Goal: Use online tool/utility: Utilize a website feature to perform a specific function

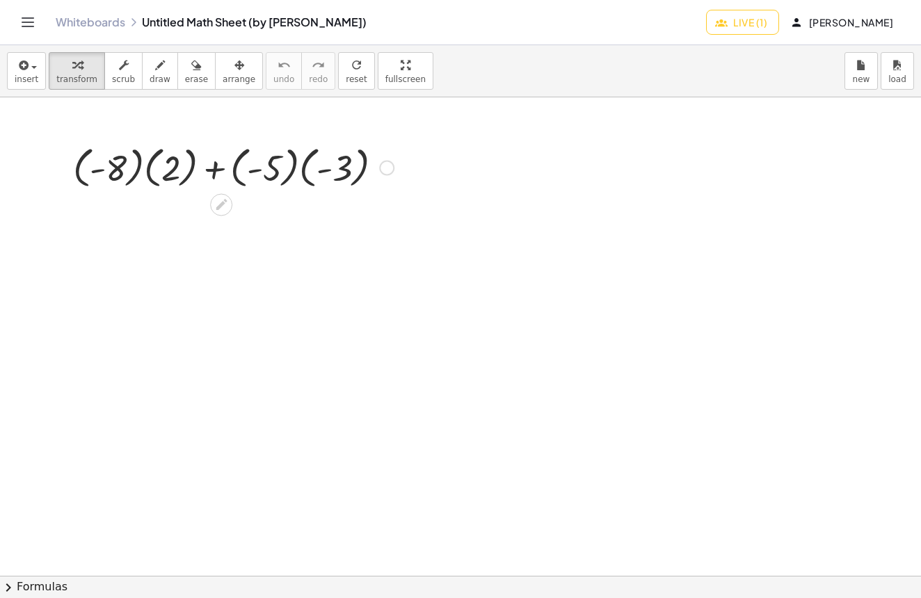
click at [283, 292] on div at bounding box center [460, 575] width 921 height 957
click at [447, 172] on div at bounding box center [460, 575] width 921 height 957
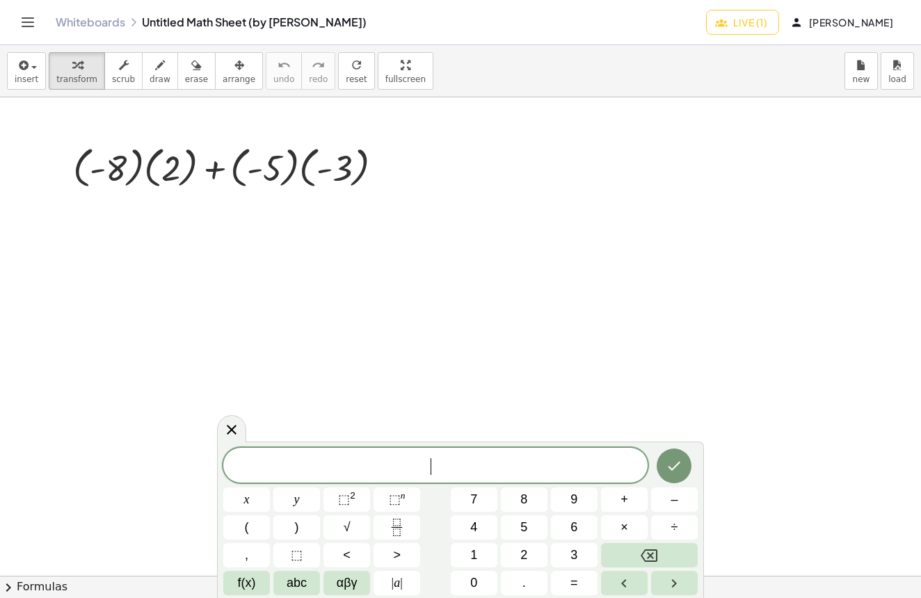
scroll to position [1, 0]
drag, startPoint x: 122, startPoint y: 168, endPoint x: 181, endPoint y: 162, distance: 59.4
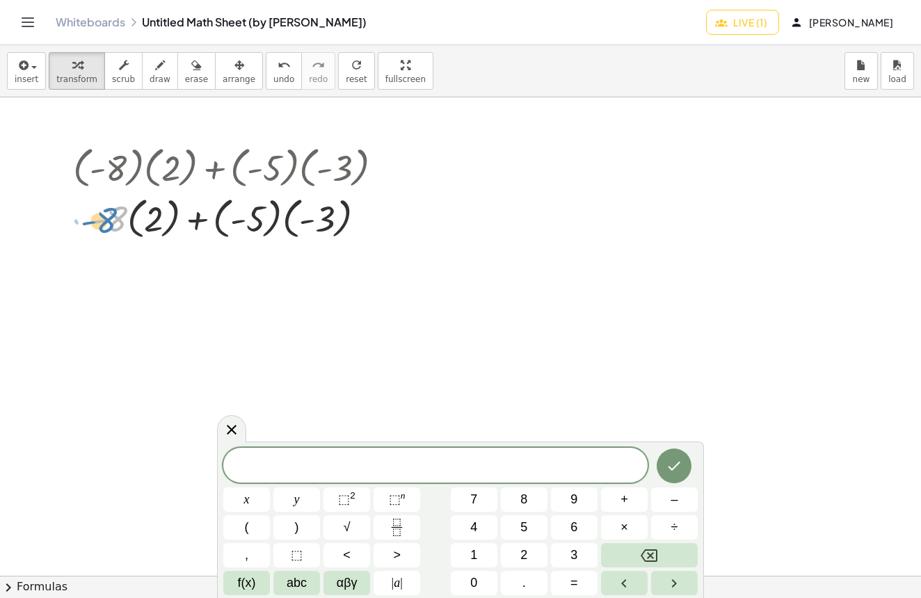
drag, startPoint x: 122, startPoint y: 217, endPoint x: 102, endPoint y: 223, distance: 20.9
click at [101, 223] on div at bounding box center [233, 217] width 335 height 51
click at [381, 218] on div at bounding box center [233, 217] width 335 height 51
click at [266, 70] on button "undo undo" at bounding box center [284, 71] width 36 height 38
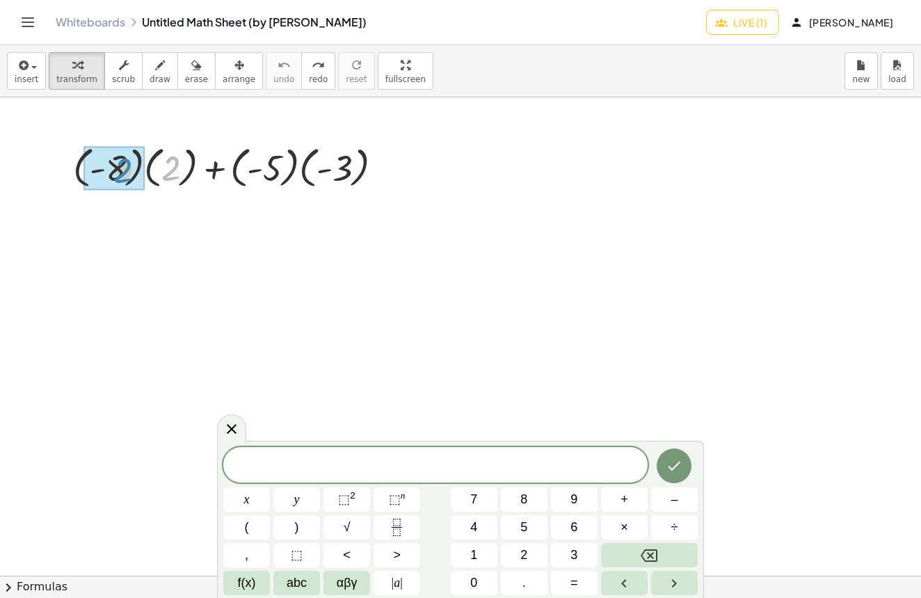
drag, startPoint x: 175, startPoint y: 170, endPoint x: 125, endPoint y: 171, distance: 49.4
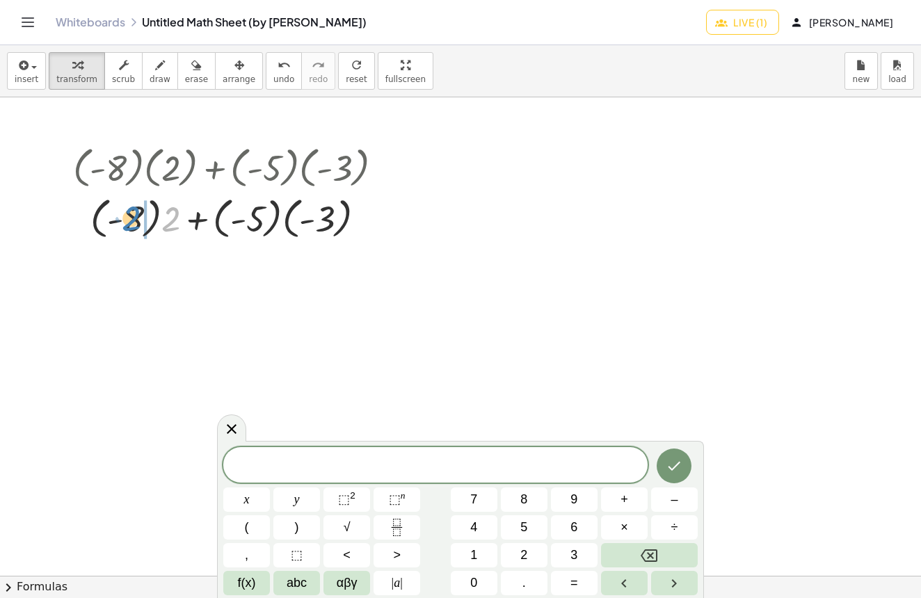
drag, startPoint x: 176, startPoint y: 219, endPoint x: 138, endPoint y: 221, distance: 37.6
click at [138, 221] on div at bounding box center [233, 217] width 335 height 51
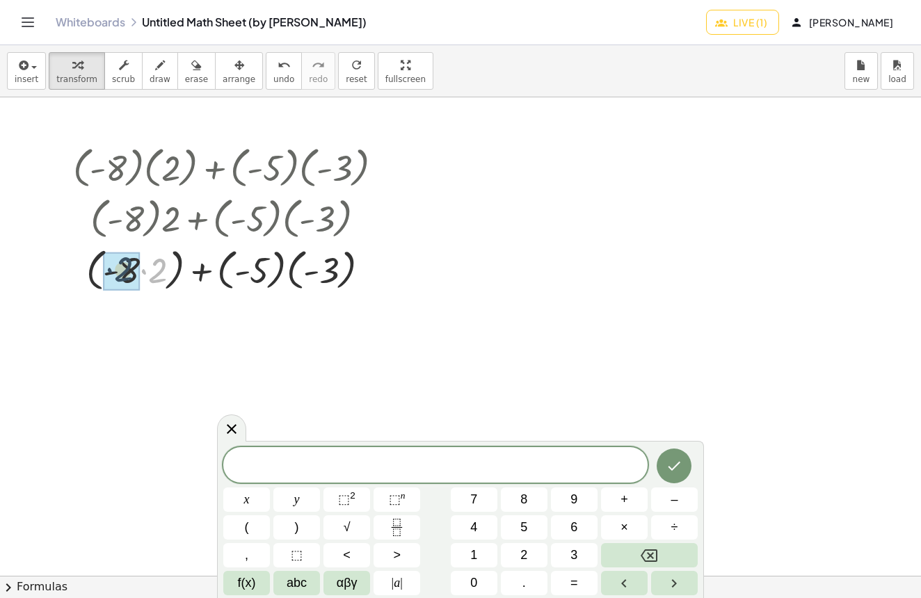
drag, startPoint x: 157, startPoint y: 275, endPoint x: 130, endPoint y: 275, distance: 26.4
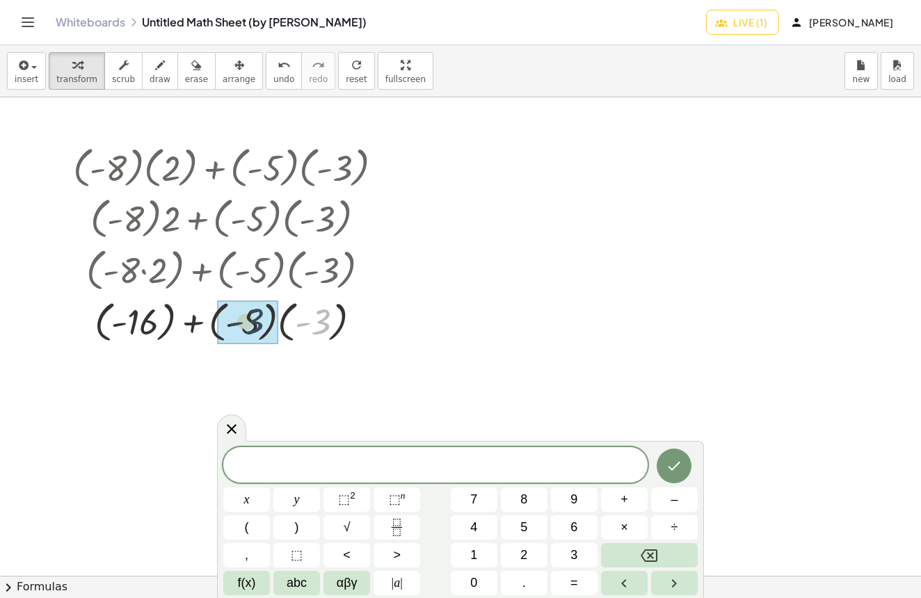
drag, startPoint x: 280, startPoint y: 321, endPoint x: 247, endPoint y: 326, distance: 33.9
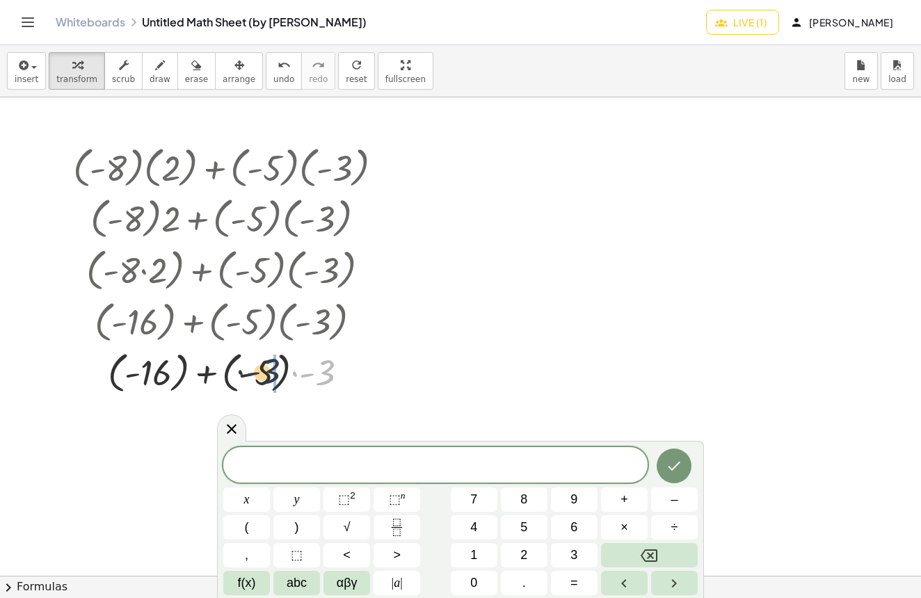
drag, startPoint x: 316, startPoint y: 372, endPoint x: 271, endPoint y: 370, distance: 44.6
click at [268, 373] on div at bounding box center [233, 371] width 335 height 51
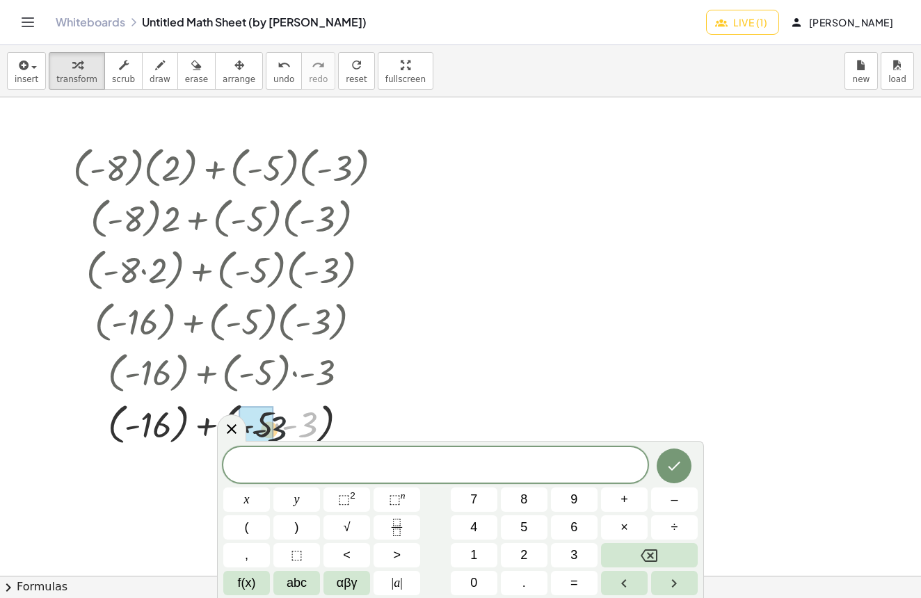
drag, startPoint x: 310, startPoint y: 376, endPoint x: 294, endPoint y: 403, distance: 31.2
click at [221, 168] on div "+ · ( - 8 ) · ( 2 ) + · ( - 5 ) · ( - 3 ) + · ( - 8 ) · 2 + · ( - 5 ) · ( - 3 )…" at bounding box center [221, 168] width 0 height 0
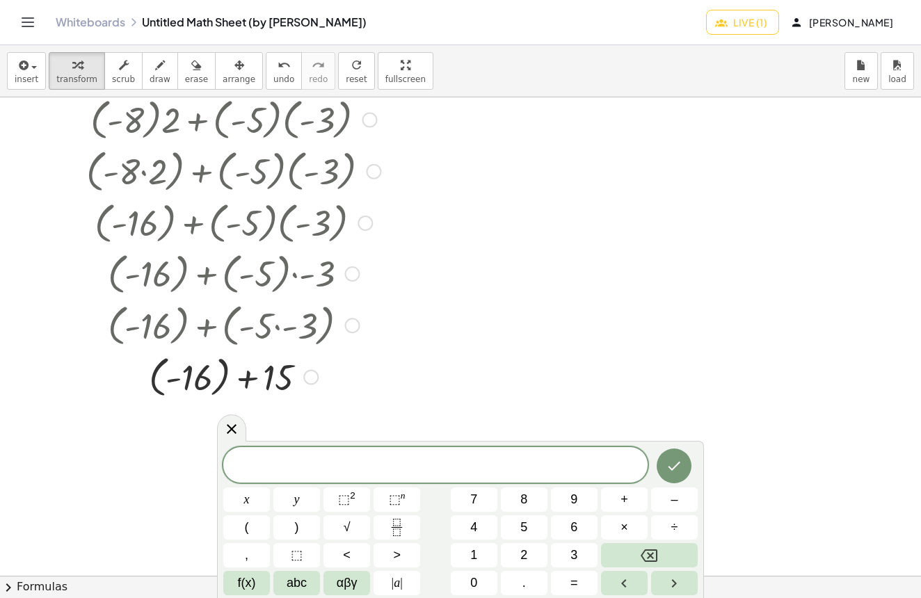
scroll to position [125, 0]
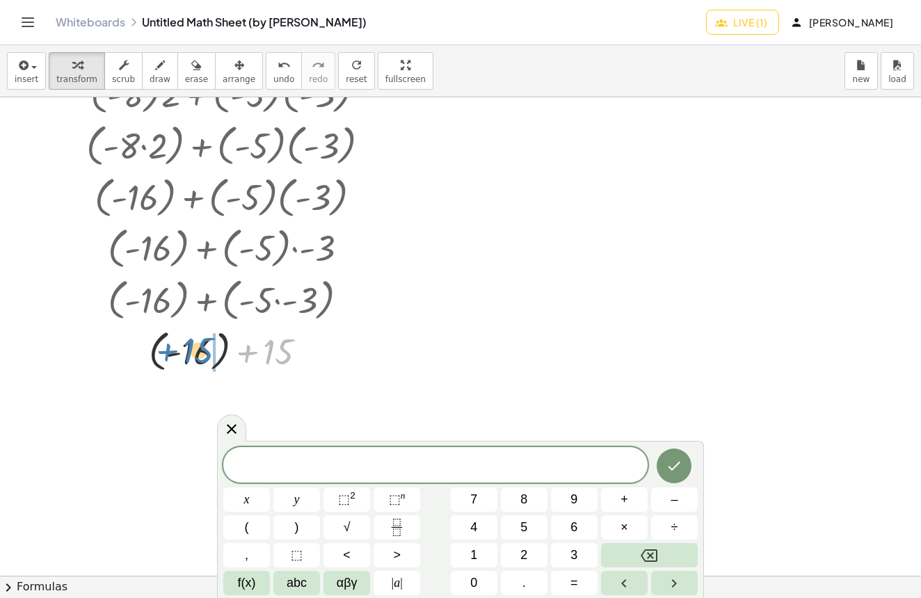
drag, startPoint x: 277, startPoint y: 355, endPoint x: 197, endPoint y: 353, distance: 80.0
click at [197, 353] on div at bounding box center [233, 350] width 335 height 51
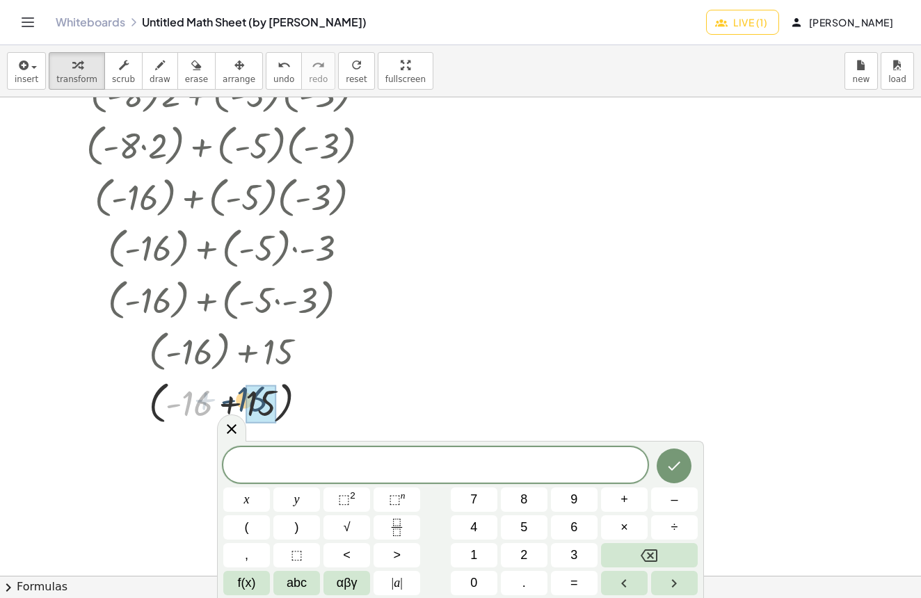
drag, startPoint x: 209, startPoint y: 399, endPoint x: 273, endPoint y: 399, distance: 63.3
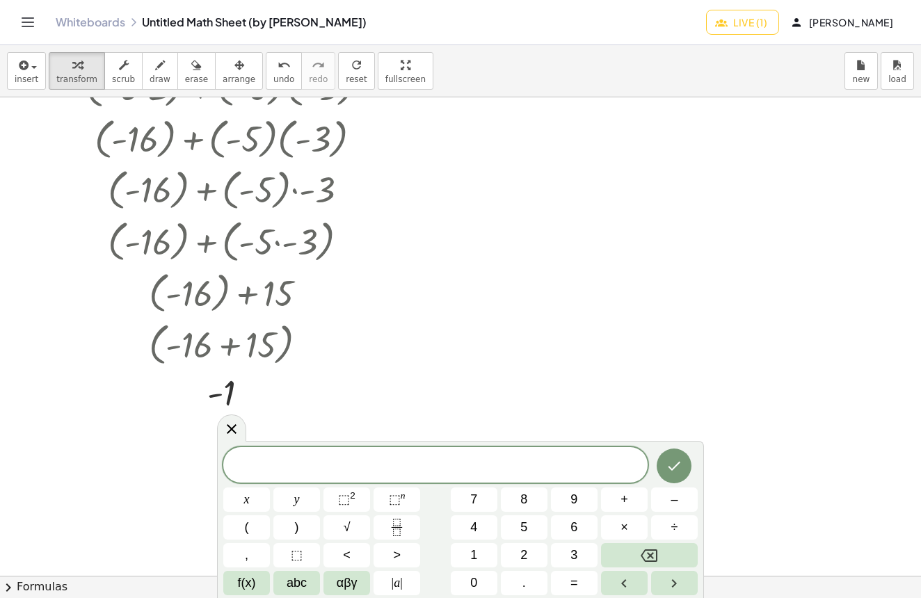
scroll to position [0, 0]
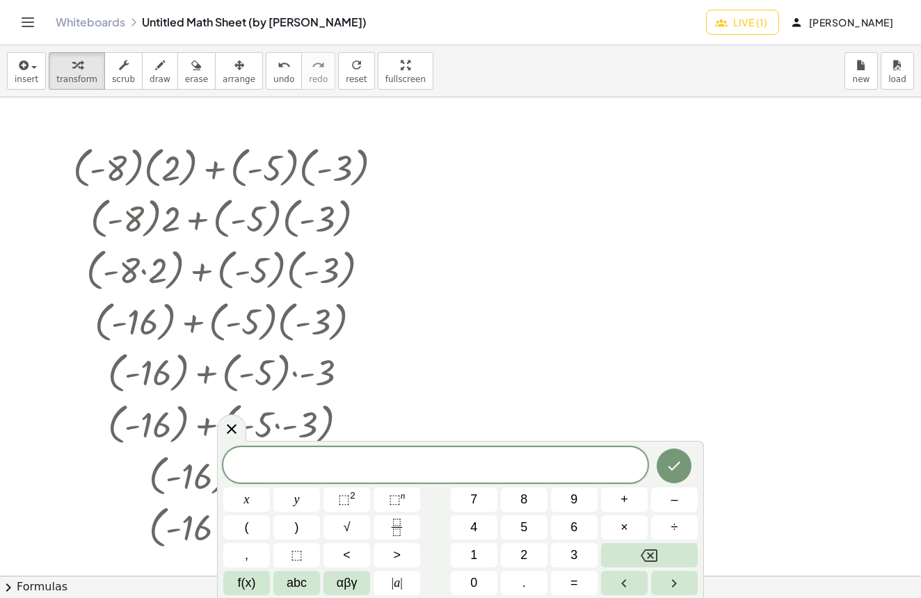
click at [794, 0] on div "Whiteboards Untitled Math Sheet (by [PERSON_NAME]) Live (1) [PERSON_NAME]" at bounding box center [461, 22] width 888 height 45
click at [416, 3] on div "Whiteboards Untitled Math Sheet (by [PERSON_NAME]) Live (1) [PERSON_NAME]" at bounding box center [461, 22] width 888 height 45
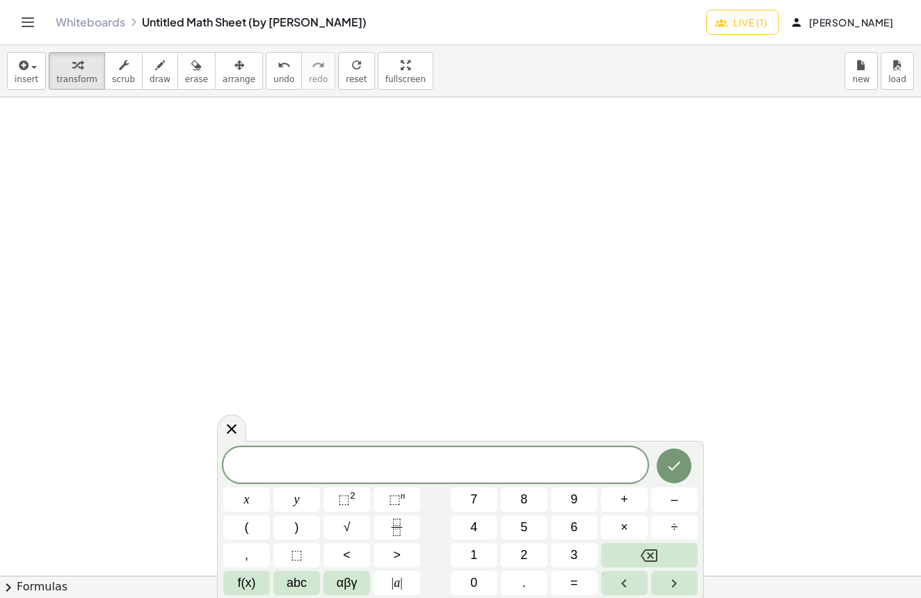
scroll to position [2606, 0]
click at [241, 427] on div at bounding box center [231, 428] width 29 height 27
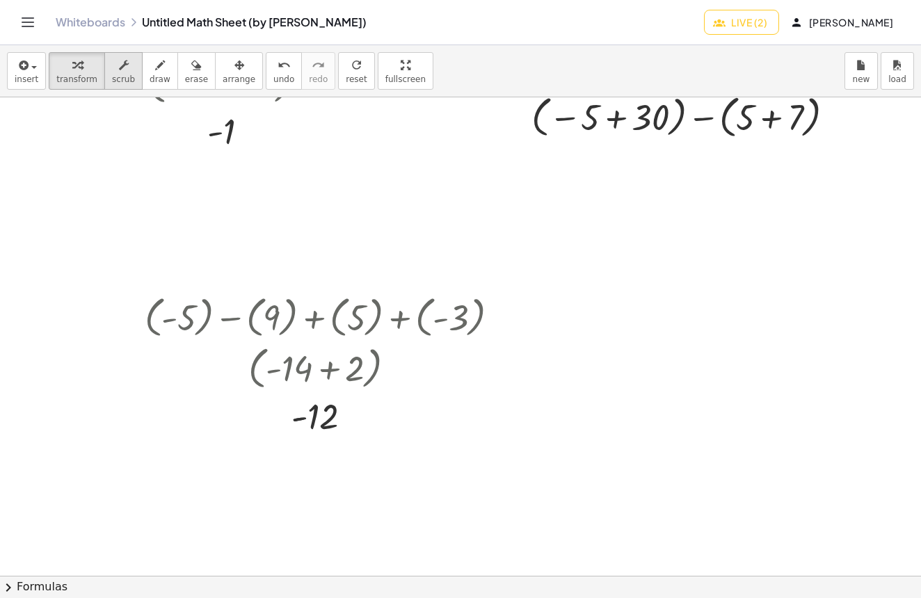
scroll to position [568, 0]
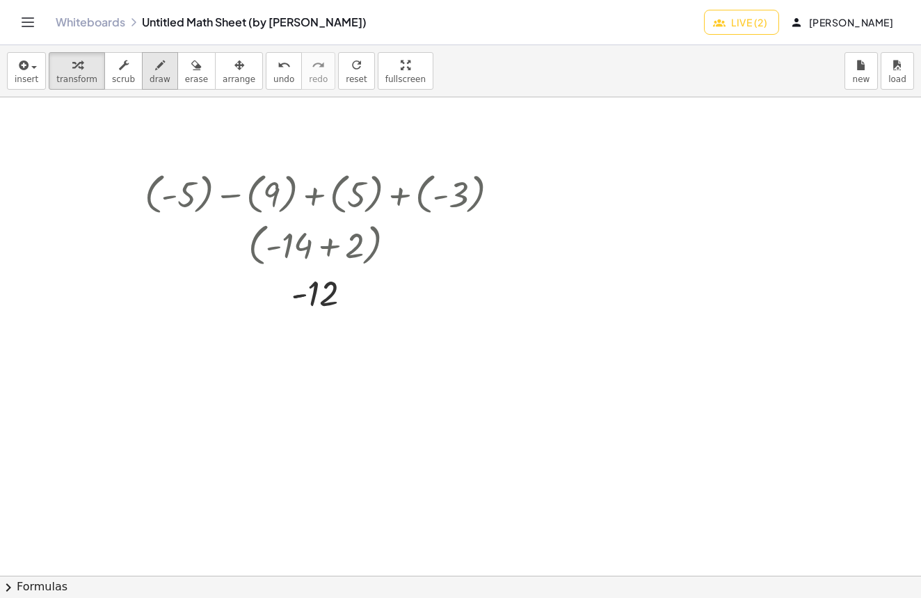
drag, startPoint x: 153, startPoint y: 77, endPoint x: 149, endPoint y: 85, distance: 8.7
click at [153, 77] on span "draw" at bounding box center [160, 79] width 21 height 10
drag, startPoint x: 211, startPoint y: 392, endPoint x: 192, endPoint y: 395, distance: 18.9
click at [193, 394] on div at bounding box center [460, 248] width 921 height 1436
click at [36, 70] on div "button" at bounding box center [27, 64] width 24 height 17
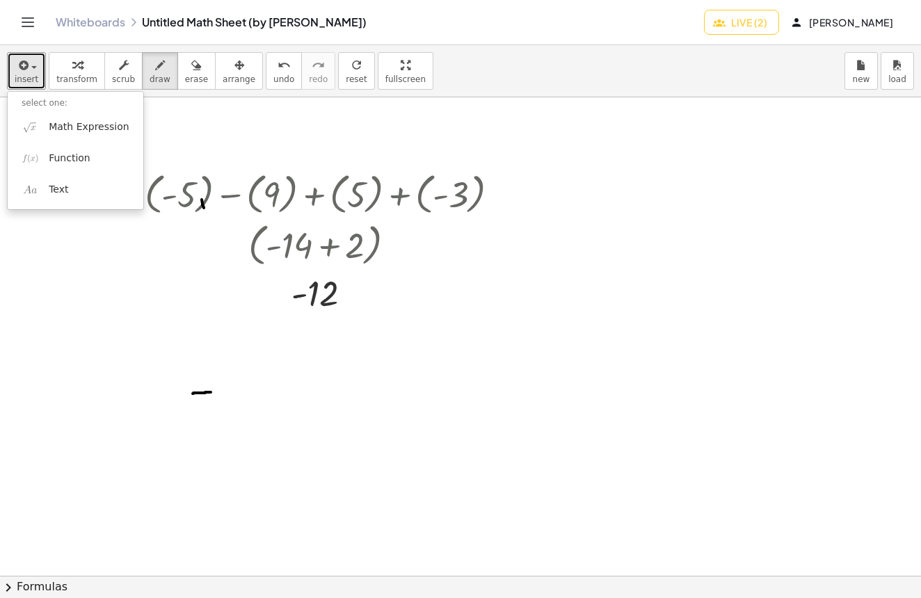
drag, startPoint x: 204, startPoint y: 208, endPoint x: 197, endPoint y: 326, distance: 117.8
click at [202, 216] on div at bounding box center [460, 248] width 921 height 1436
drag, startPoint x: 212, startPoint y: 228, endPoint x: 230, endPoint y: 234, distance: 19.1
click at [230, 234] on div at bounding box center [460, 248] width 921 height 1436
drag, startPoint x: 232, startPoint y: 238, endPoint x: 220, endPoint y: 270, distance: 34.1
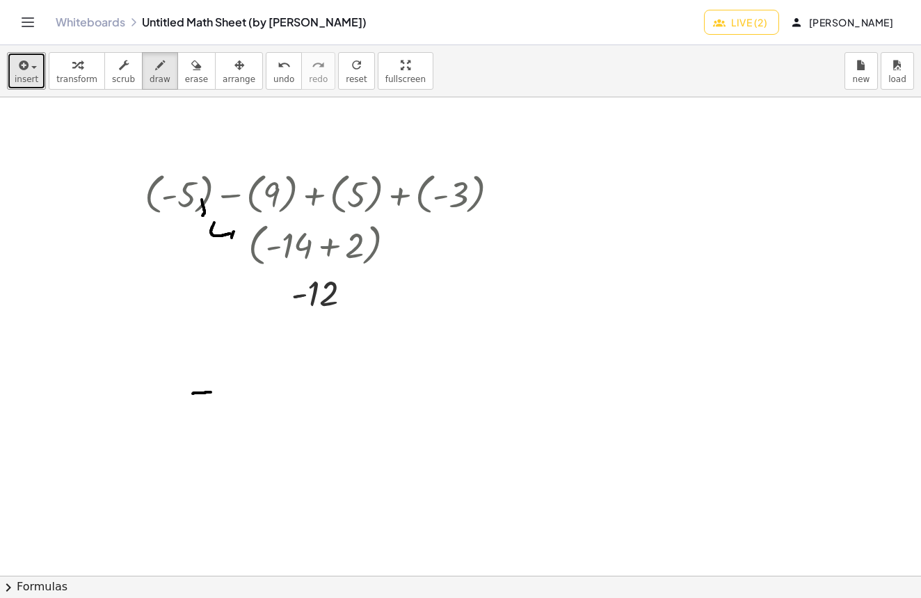
click at [220, 270] on div at bounding box center [460, 248] width 921 height 1436
drag, startPoint x: 235, startPoint y: 225, endPoint x: 231, endPoint y: 248, distance: 23.3
click at [231, 248] on div at bounding box center [460, 248] width 921 height 1436
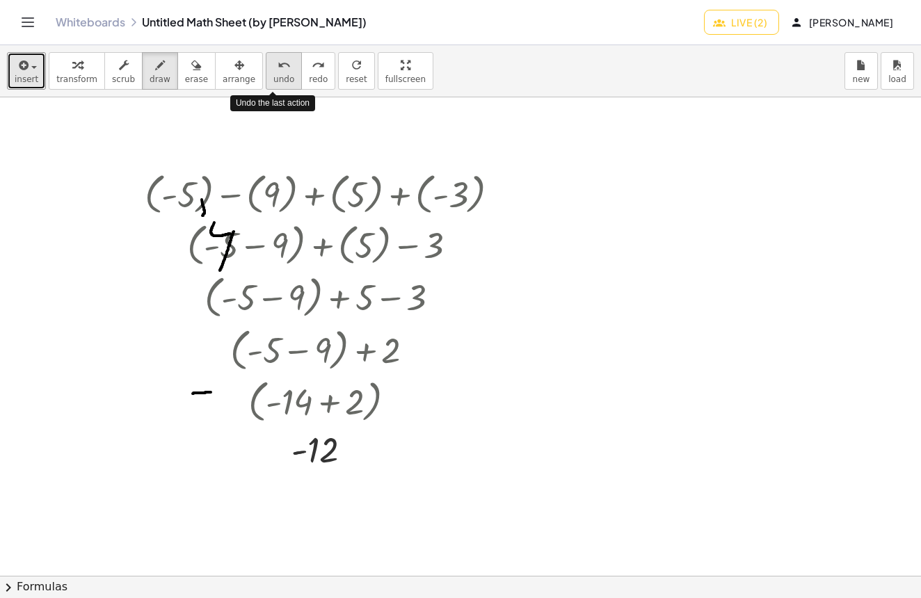
click at [278, 76] on span "undo" at bounding box center [283, 79] width 21 height 10
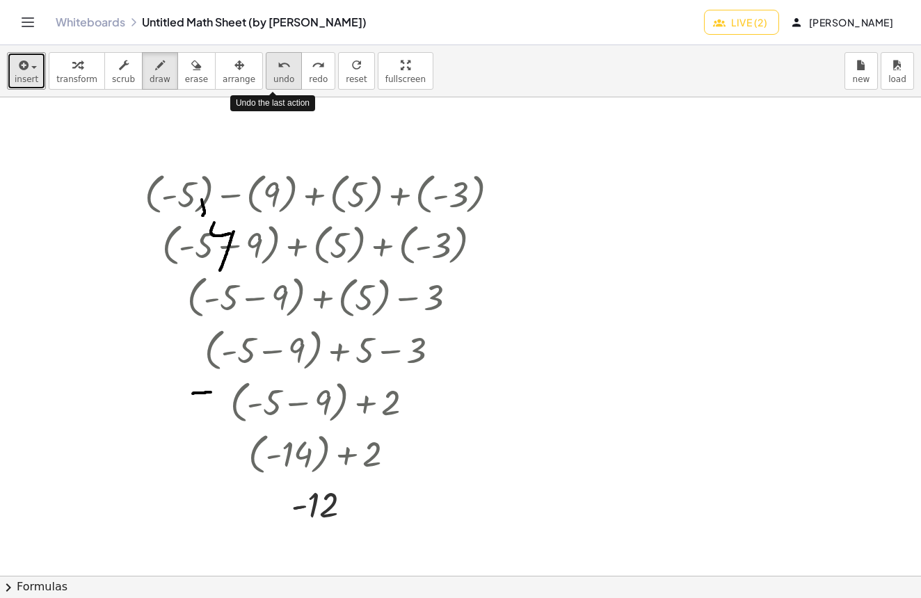
click at [278, 76] on span "undo" at bounding box center [283, 79] width 21 height 10
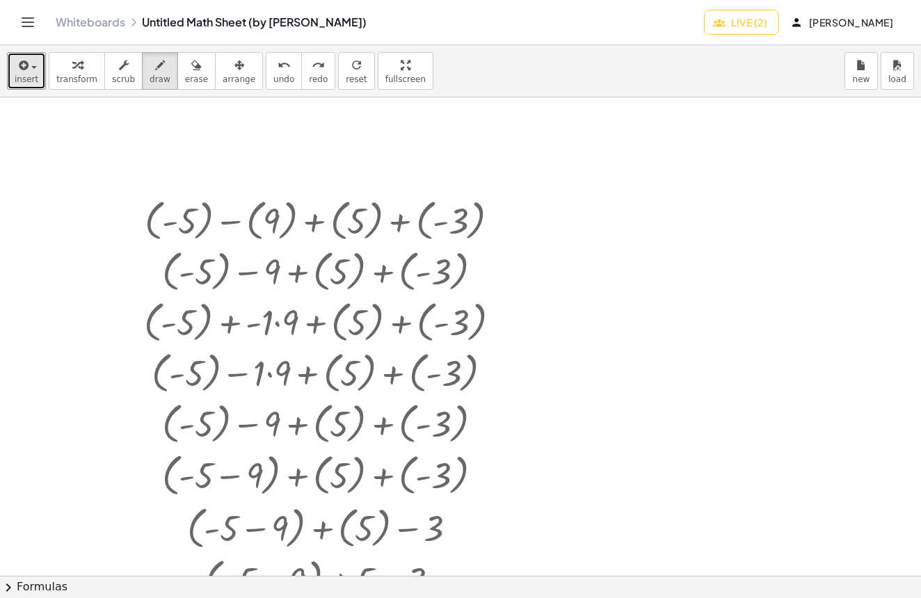
scroll to position [455, 0]
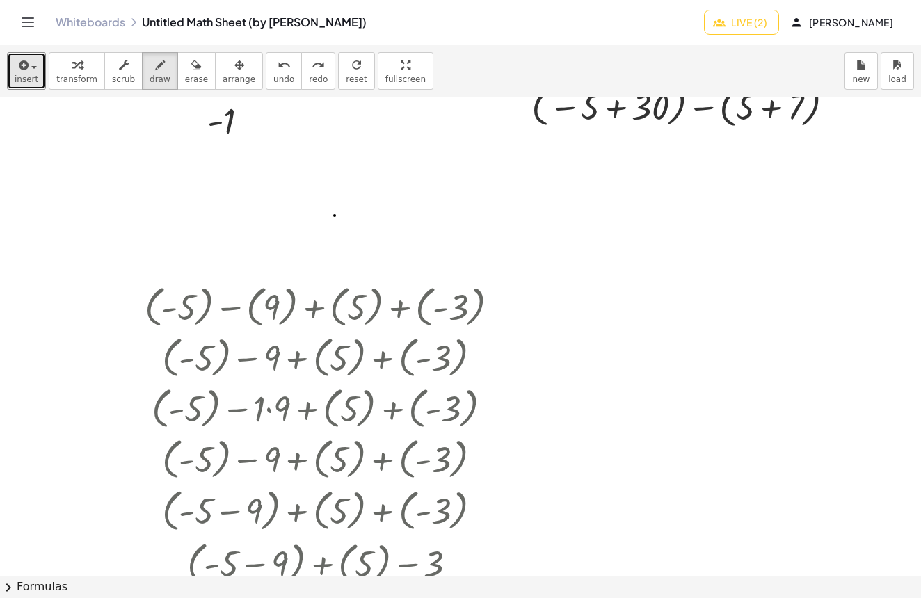
drag, startPoint x: 335, startPoint y: 216, endPoint x: 376, endPoint y: 214, distance: 41.8
click at [349, 216] on div at bounding box center [460, 360] width 921 height 1436
drag, startPoint x: 392, startPoint y: 205, endPoint x: 358, endPoint y: 229, distance: 41.5
click at [358, 229] on div at bounding box center [460, 360] width 921 height 1436
drag, startPoint x: 408, startPoint y: 221, endPoint x: 430, endPoint y: 218, distance: 21.8
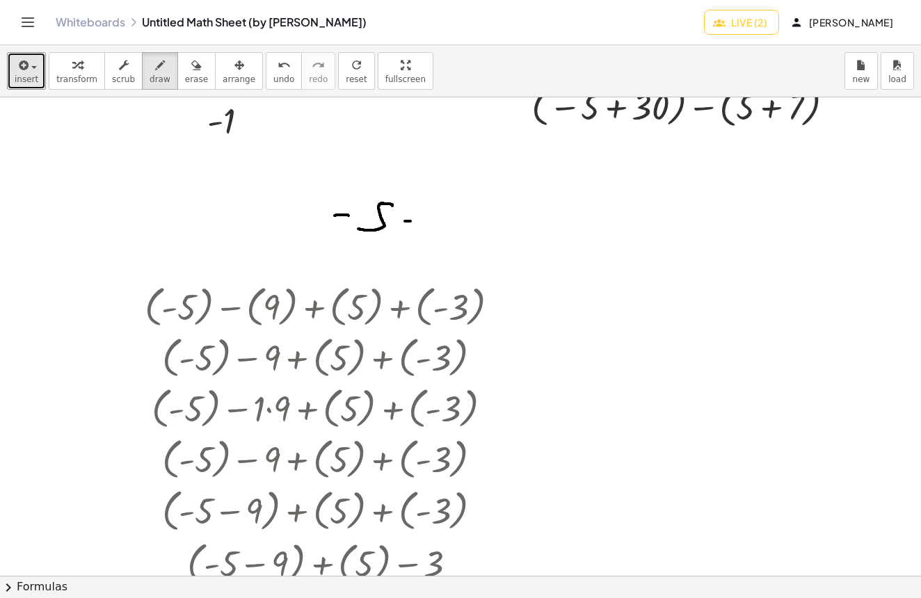
click at [415, 221] on div at bounding box center [460, 360] width 921 height 1436
drag, startPoint x: 440, startPoint y: 223, endPoint x: 456, endPoint y: 210, distance: 20.2
click at [458, 208] on div at bounding box center [460, 360] width 921 height 1436
click at [443, 212] on div at bounding box center [460, 360] width 921 height 1436
drag, startPoint x: 461, startPoint y: 226, endPoint x: 459, endPoint y: 248, distance: 21.7
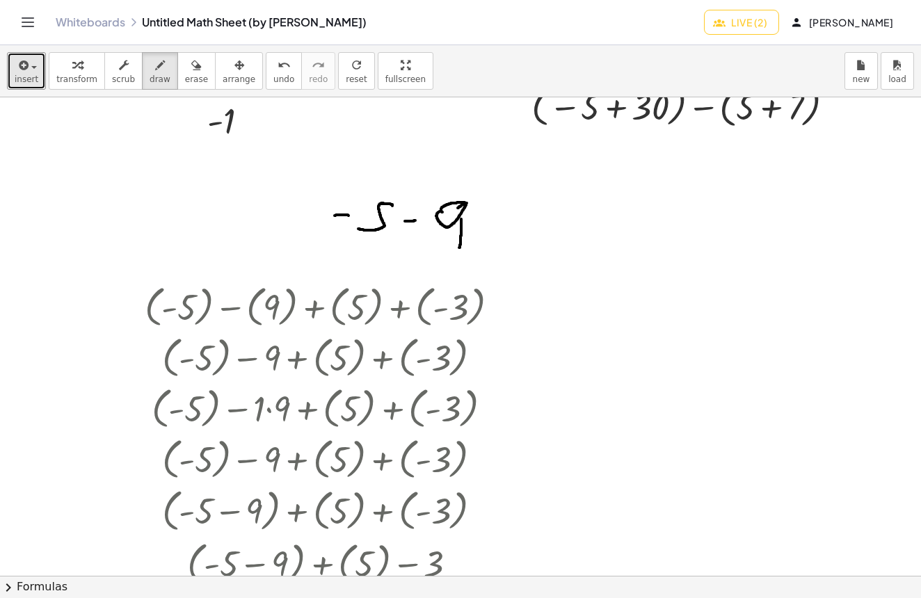
click at [459, 248] on div at bounding box center [460, 360] width 921 height 1436
drag, startPoint x: 395, startPoint y: 274, endPoint x: 413, endPoint y: 276, distance: 18.1
click at [413, 282] on div at bounding box center [460, 360] width 921 height 1436
drag, startPoint x: 413, startPoint y: 298, endPoint x: 416, endPoint y: 308, distance: 10.3
click at [415, 305] on div at bounding box center [460, 360] width 921 height 1436
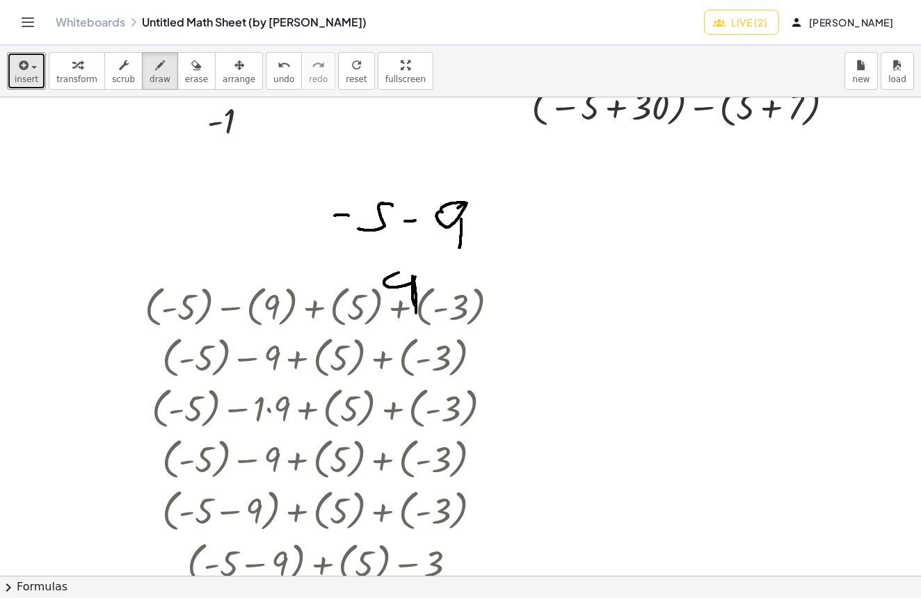
drag, startPoint x: 415, startPoint y: 279, endPoint x: 416, endPoint y: 314, distance: 35.5
click at [416, 314] on div at bounding box center [460, 360] width 921 height 1436
drag, startPoint x: 452, startPoint y: 301, endPoint x: 493, endPoint y: 294, distance: 41.6
click at [498, 298] on div at bounding box center [460, 360] width 921 height 1436
drag, startPoint x: 481, startPoint y: 282, endPoint x: 483, endPoint y: 303, distance: 20.9
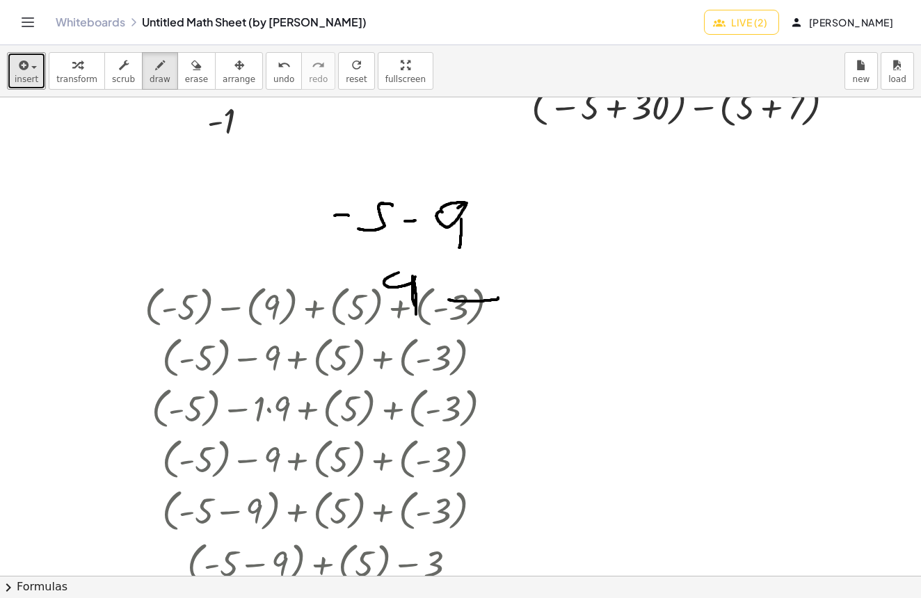
click at [483, 303] on div at bounding box center [460, 360] width 921 height 1436
drag, startPoint x: 551, startPoint y: 284, endPoint x: 501, endPoint y: 313, distance: 58.0
click at [496, 311] on div at bounding box center [460, 360] width 921 height 1436
drag, startPoint x: 411, startPoint y: 216, endPoint x: 410, endPoint y: 234, distance: 17.4
click at [410, 234] on div at bounding box center [460, 360] width 921 height 1436
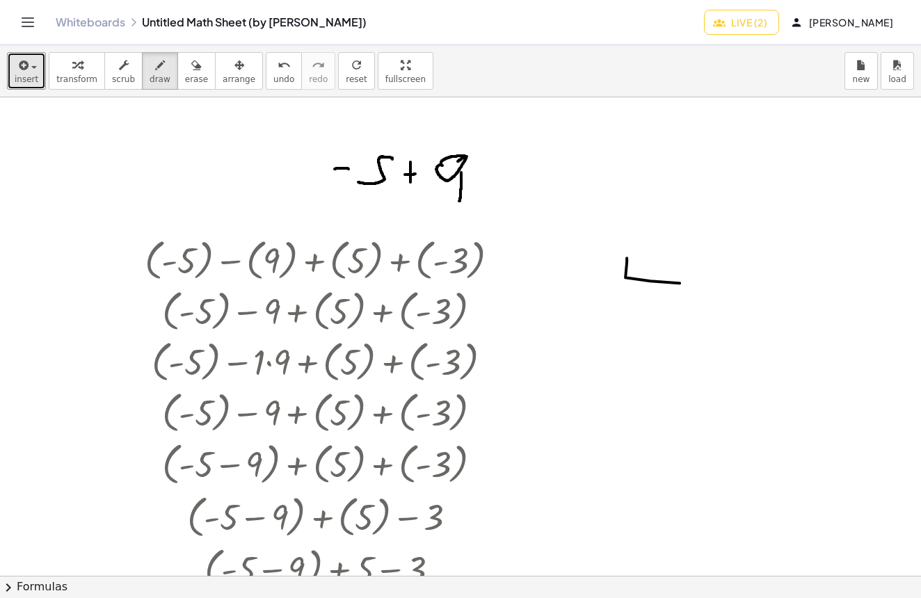
scroll to position [621, 0]
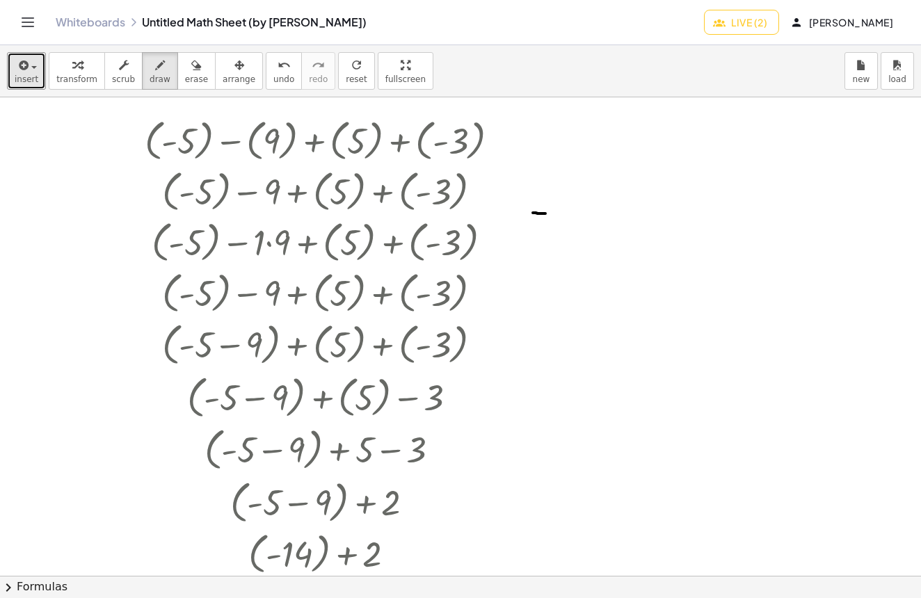
drag, startPoint x: 545, startPoint y: 214, endPoint x: 561, endPoint y: 209, distance: 16.7
click at [548, 213] on div at bounding box center [460, 194] width 921 height 1436
drag, startPoint x: 572, startPoint y: 205, endPoint x: 555, endPoint y: 226, distance: 27.2
click at [548, 227] on div at bounding box center [460, 194] width 921 height 1436
drag, startPoint x: 578, startPoint y: 221, endPoint x: 588, endPoint y: 219, distance: 9.8
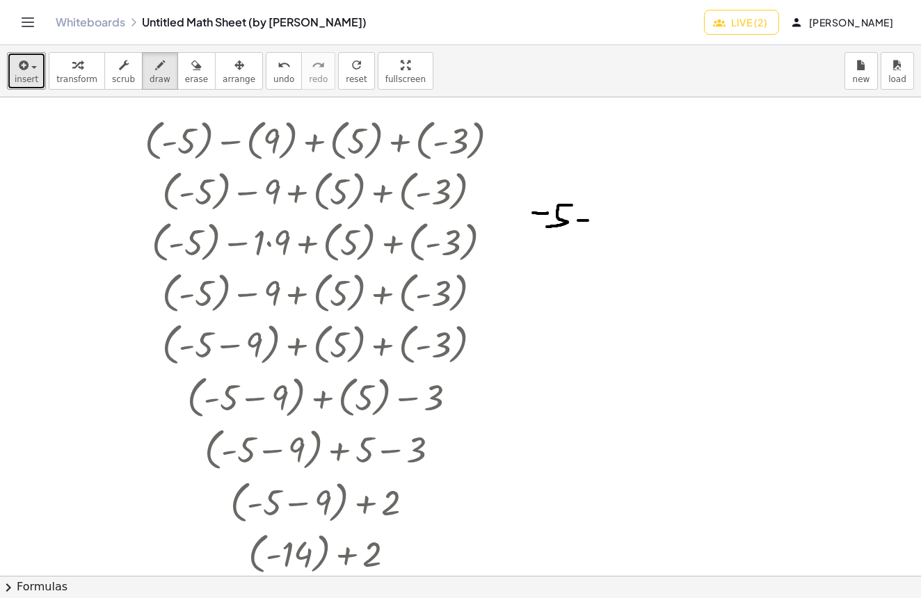
click at [589, 221] on div at bounding box center [460, 194] width 921 height 1436
click at [613, 204] on div at bounding box center [460, 194] width 921 height 1436
drag, startPoint x: 614, startPoint y: 212, endPoint x: 613, endPoint y: 234, distance: 22.3
click at [613, 234] on div at bounding box center [460, 194] width 921 height 1436
drag, startPoint x: 632, startPoint y: 221, endPoint x: 643, endPoint y: 218, distance: 10.8
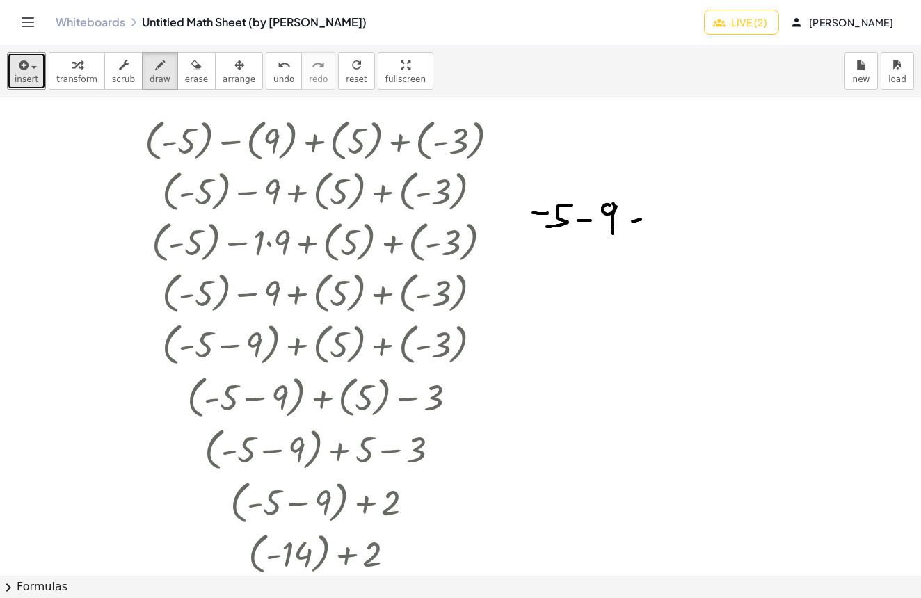
click at [643, 218] on div at bounding box center [460, 194] width 921 height 1436
drag, startPoint x: 640, startPoint y: 214, endPoint x: 666, endPoint y: 215, distance: 25.8
click at [639, 227] on div at bounding box center [460, 194] width 921 height 1436
drag, startPoint x: 669, startPoint y: 212, endPoint x: 657, endPoint y: 232, distance: 23.4
click at [655, 233] on div at bounding box center [460, 194] width 921 height 1436
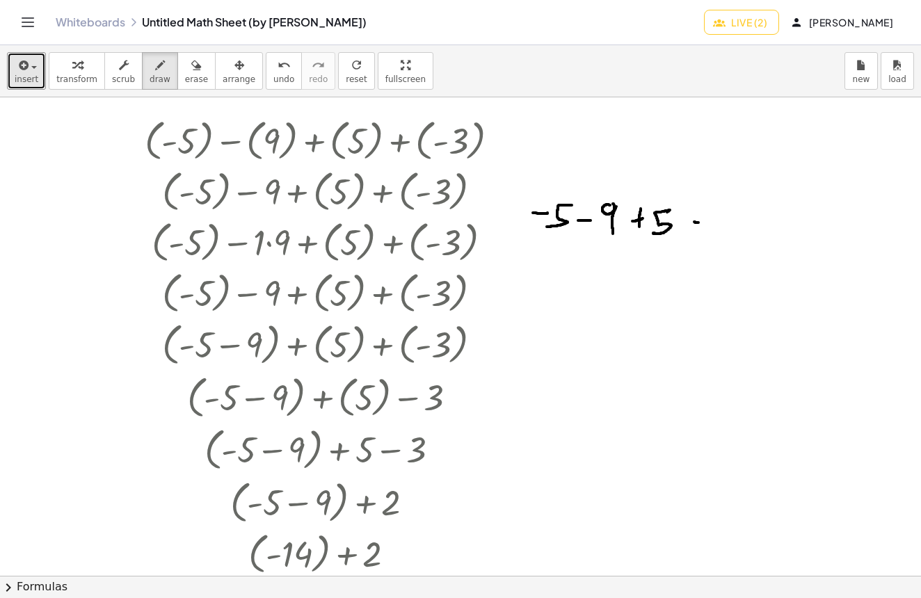
drag, startPoint x: 694, startPoint y: 222, endPoint x: 703, endPoint y: 221, distance: 9.2
click at [703, 221] on div at bounding box center [460, 194] width 921 height 1436
click at [701, 228] on div at bounding box center [460, 194] width 921 height 1436
drag, startPoint x: 717, startPoint y: 221, endPoint x: 730, endPoint y: 219, distance: 13.3
click at [730, 219] on div at bounding box center [460, 194] width 921 height 1436
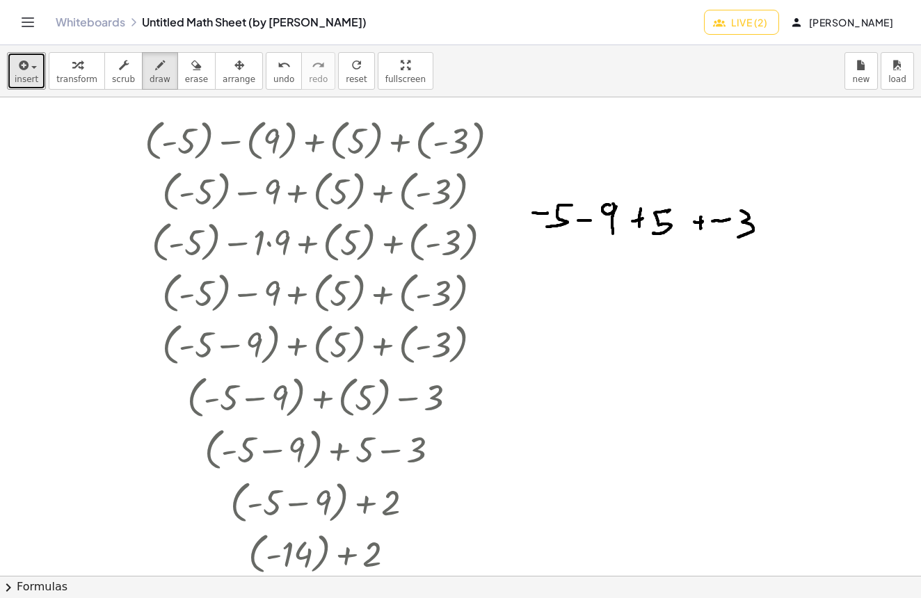
drag, startPoint x: 741, startPoint y: 211, endPoint x: 738, endPoint y: 238, distance: 27.4
click at [738, 238] on div at bounding box center [460, 194] width 921 height 1436
drag, startPoint x: 584, startPoint y: 214, endPoint x: 585, endPoint y: 225, distance: 11.2
click at [585, 225] on div at bounding box center [460, 194] width 921 height 1436
click at [584, 225] on div at bounding box center [460, 194] width 921 height 1436
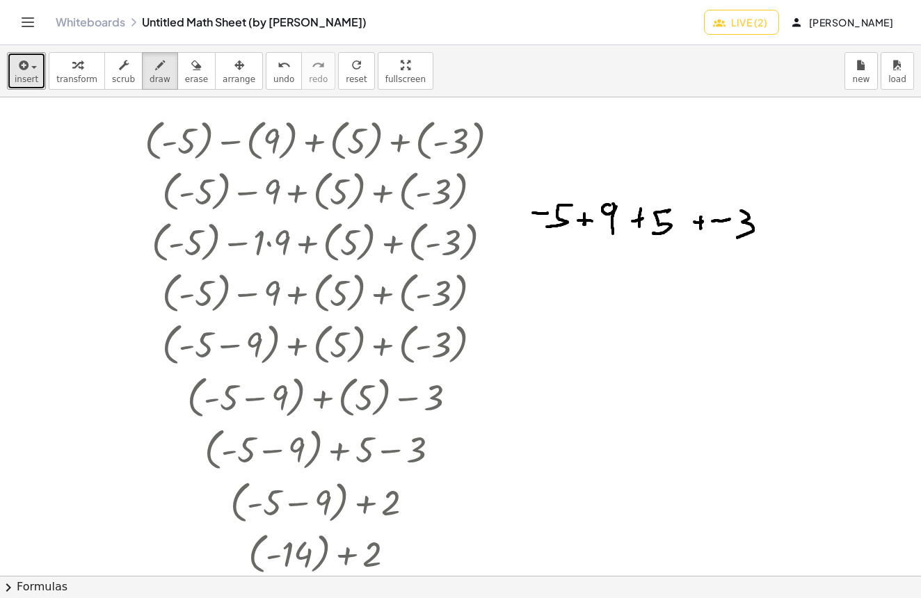
drag, startPoint x: 592, startPoint y: 221, endPoint x: 581, endPoint y: 223, distance: 11.3
click at [591, 222] on div at bounding box center [460, 194] width 921 height 1436
click at [710, 0] on div "Whiteboards Untitled Math Sheet (by [PERSON_NAME]) Live (2) [PERSON_NAME]" at bounding box center [461, 22] width 888 height 45
drag, startPoint x: 533, startPoint y: 343, endPoint x: 563, endPoint y: 339, distance: 30.2
click at [543, 342] on div at bounding box center [460, 194] width 921 height 1436
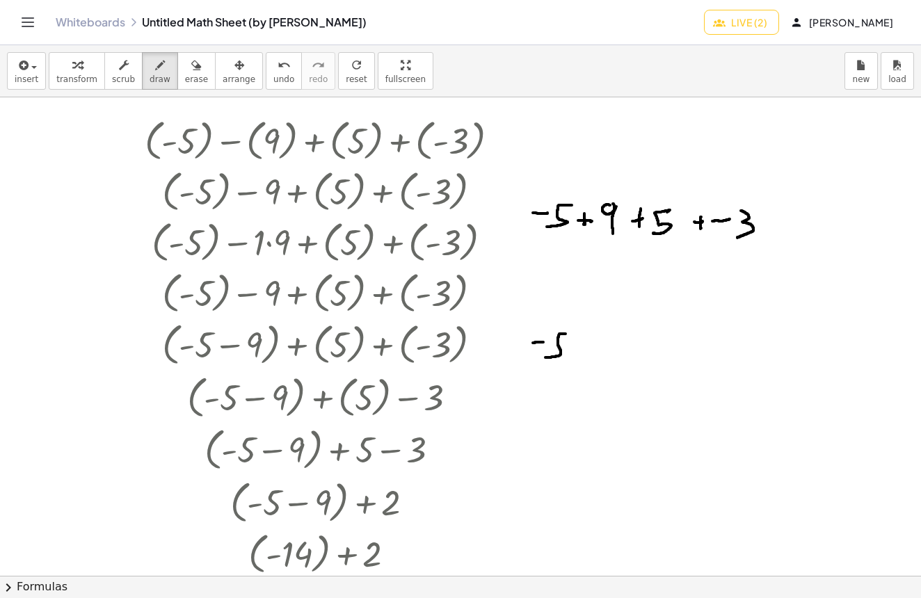
drag, startPoint x: 566, startPoint y: 334, endPoint x: 548, endPoint y: 358, distance: 29.8
click at [545, 358] on div at bounding box center [460, 194] width 921 height 1436
click at [278, 63] on icon "undo" at bounding box center [284, 65] width 13 height 17
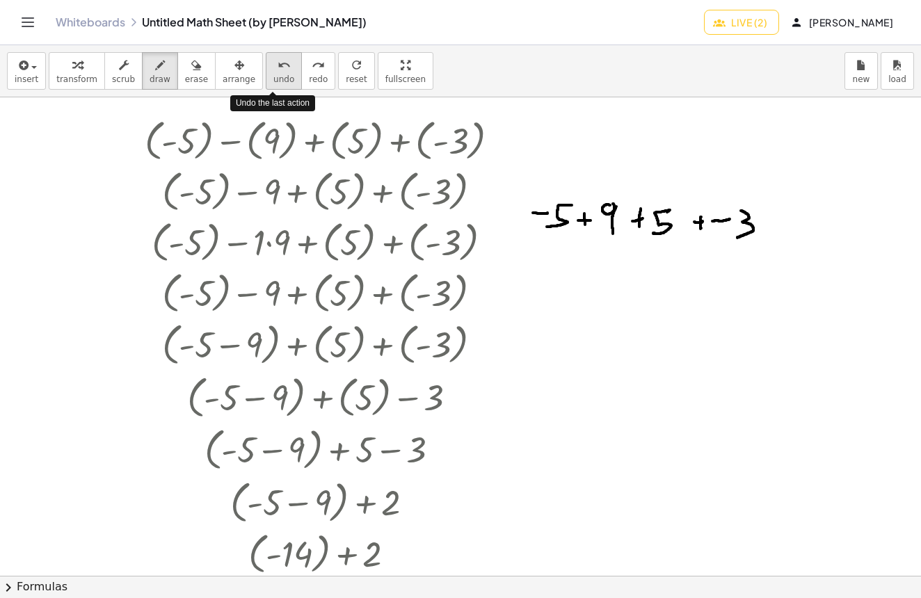
click at [278, 63] on icon "undo" at bounding box center [284, 65] width 13 height 17
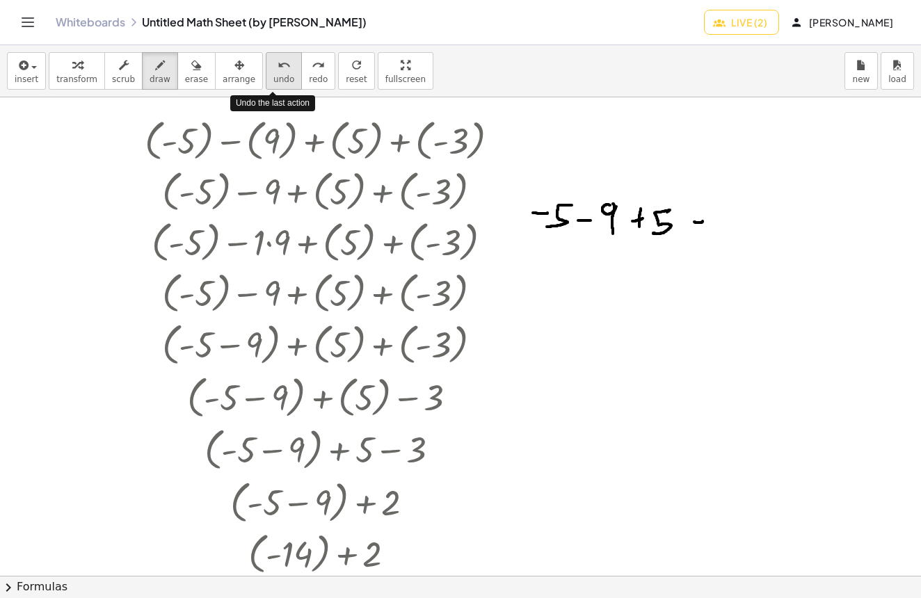
click at [278, 63] on icon "undo" at bounding box center [284, 65] width 13 height 17
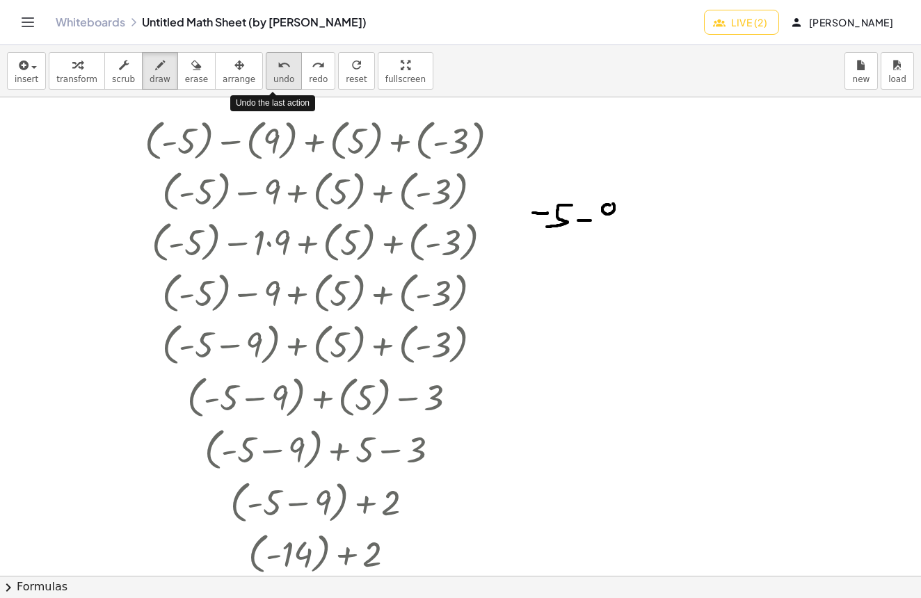
click at [278, 63] on icon "undo" at bounding box center [284, 65] width 13 height 17
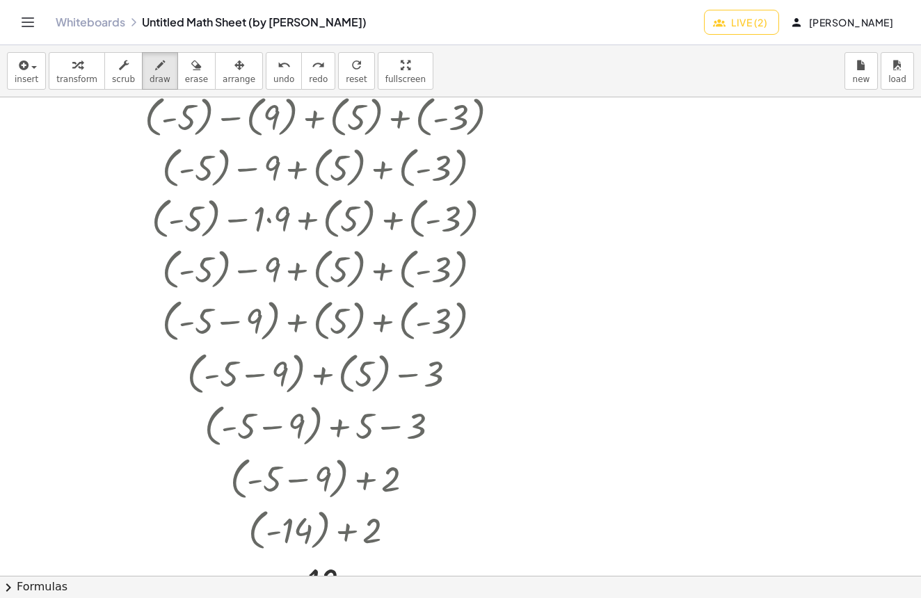
scroll to position [522, 0]
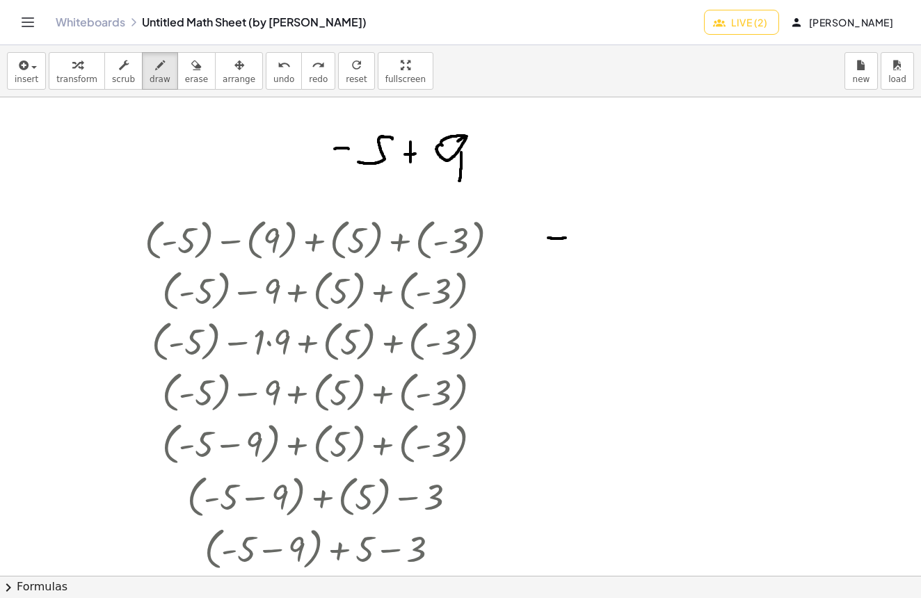
drag, startPoint x: 548, startPoint y: 238, endPoint x: 566, endPoint y: 238, distance: 17.4
click at [566, 238] on div at bounding box center [460, 294] width 921 height 1436
drag, startPoint x: 587, startPoint y: 225, endPoint x: 588, endPoint y: 248, distance: 23.7
click at [566, 254] on div at bounding box center [460, 294] width 921 height 1436
drag, startPoint x: 598, startPoint y: 242, endPoint x: 611, endPoint y: 240, distance: 13.4
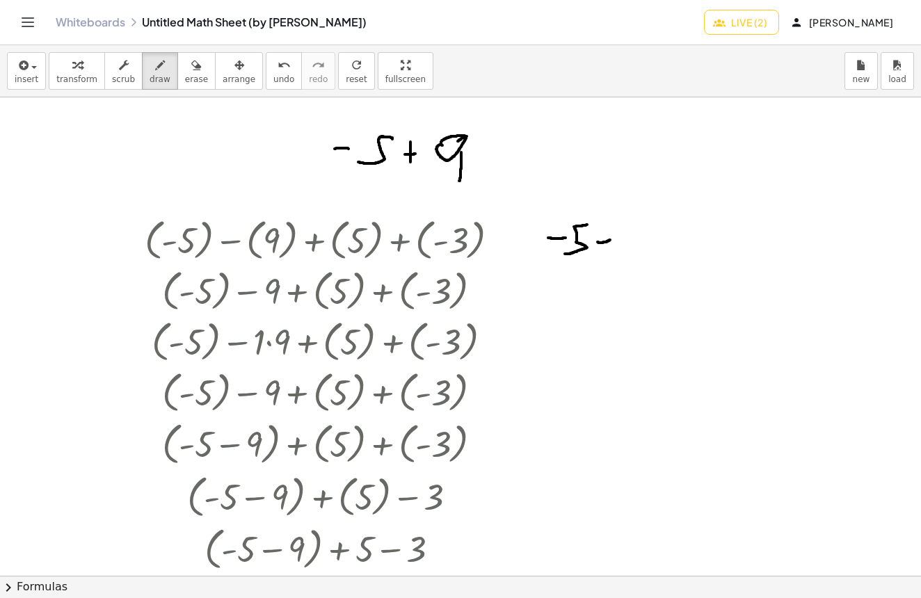
click at [611, 240] on div at bounding box center [460, 294] width 921 height 1436
drag, startPoint x: 624, startPoint y: 228, endPoint x: 630, endPoint y: 225, distance: 7.2
click at [630, 225] on div at bounding box center [460, 294] width 921 height 1436
drag, startPoint x: 632, startPoint y: 232, endPoint x: 628, endPoint y: 257, distance: 25.4
click at [628, 257] on div at bounding box center [460, 294] width 921 height 1436
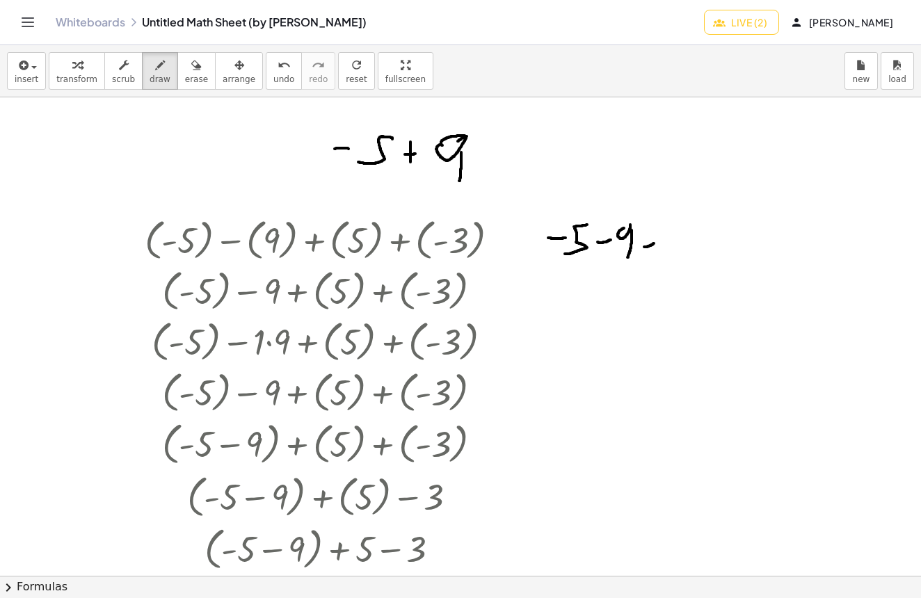
drag, startPoint x: 644, startPoint y: 247, endPoint x: 656, endPoint y: 243, distance: 12.5
click at [656, 243] on div at bounding box center [460, 294] width 921 height 1436
drag, startPoint x: 650, startPoint y: 238, endPoint x: 696, endPoint y: 244, distance: 46.3
click at [651, 254] on div at bounding box center [460, 294] width 921 height 1436
drag, startPoint x: 692, startPoint y: 234, endPoint x: 674, endPoint y: 257, distance: 28.7
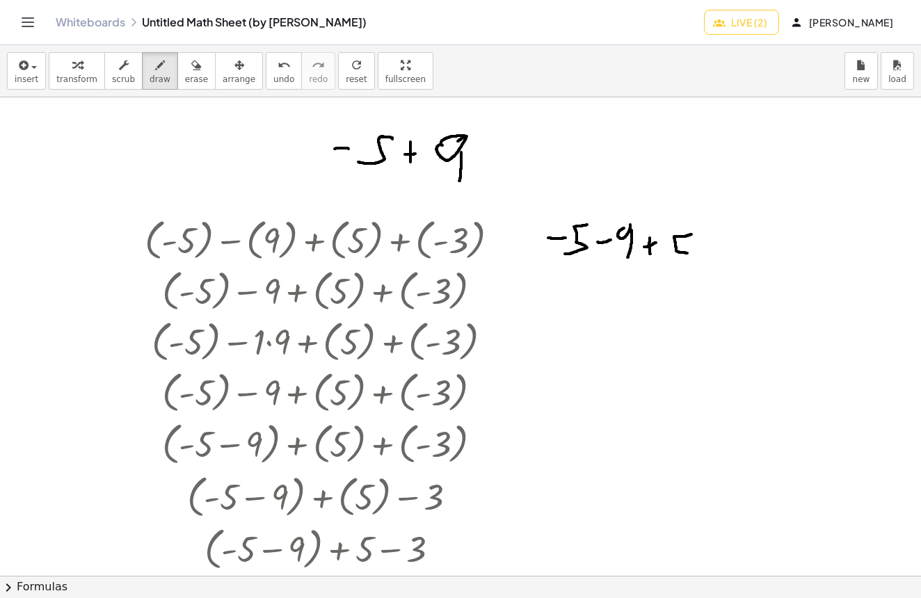
click at [674, 257] on div at bounding box center [460, 294] width 921 height 1436
drag, startPoint x: 706, startPoint y: 247, endPoint x: 718, endPoint y: 246, distance: 11.8
click at [718, 246] on div at bounding box center [460, 294] width 921 height 1436
drag, startPoint x: 712, startPoint y: 239, endPoint x: 729, endPoint y: 252, distance: 21.4
click at [715, 256] on div at bounding box center [460, 294] width 921 height 1436
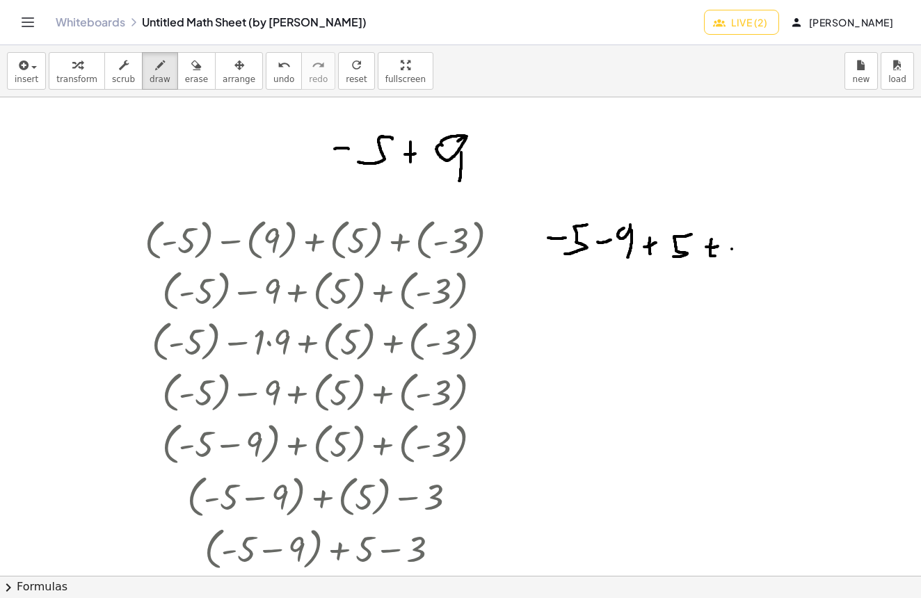
drag, startPoint x: 732, startPoint y: 249, endPoint x: 753, endPoint y: 244, distance: 21.4
click at [753, 244] on div at bounding box center [460, 294] width 921 height 1436
drag, startPoint x: 758, startPoint y: 237, endPoint x: 753, endPoint y: 260, distance: 22.8
click at [753, 260] on div at bounding box center [460, 294] width 921 height 1436
drag, startPoint x: 629, startPoint y: 224, endPoint x: 624, endPoint y: 230, distance: 7.4
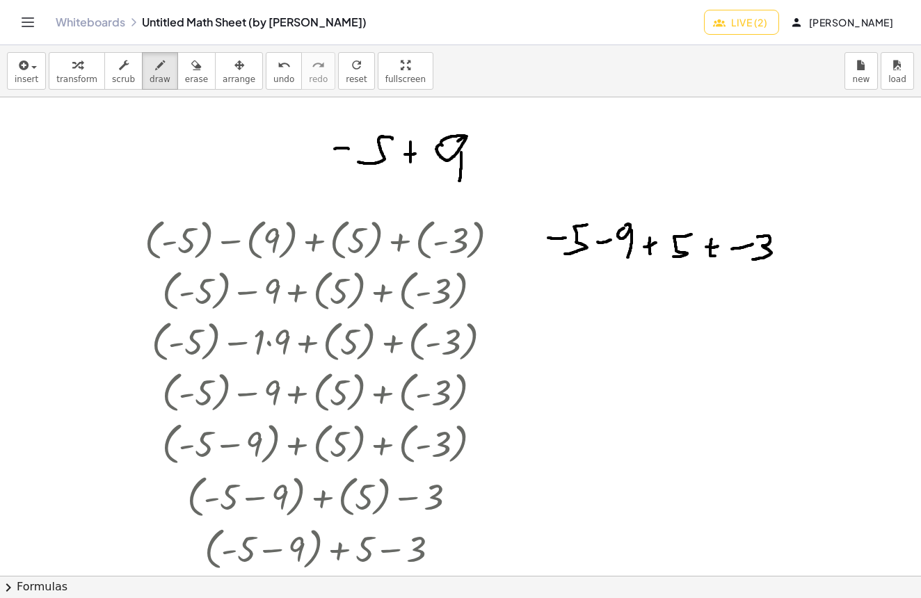
click at [624, 228] on div at bounding box center [460, 294] width 921 height 1436
drag, startPoint x: 543, startPoint y: 302, endPoint x: 577, endPoint y: 296, distance: 34.7
click at [560, 303] on div at bounding box center [460, 294] width 921 height 1436
drag, startPoint x: 580, startPoint y: 294, endPoint x: 559, endPoint y: 316, distance: 30.0
click at [559, 316] on div at bounding box center [460, 294] width 921 height 1436
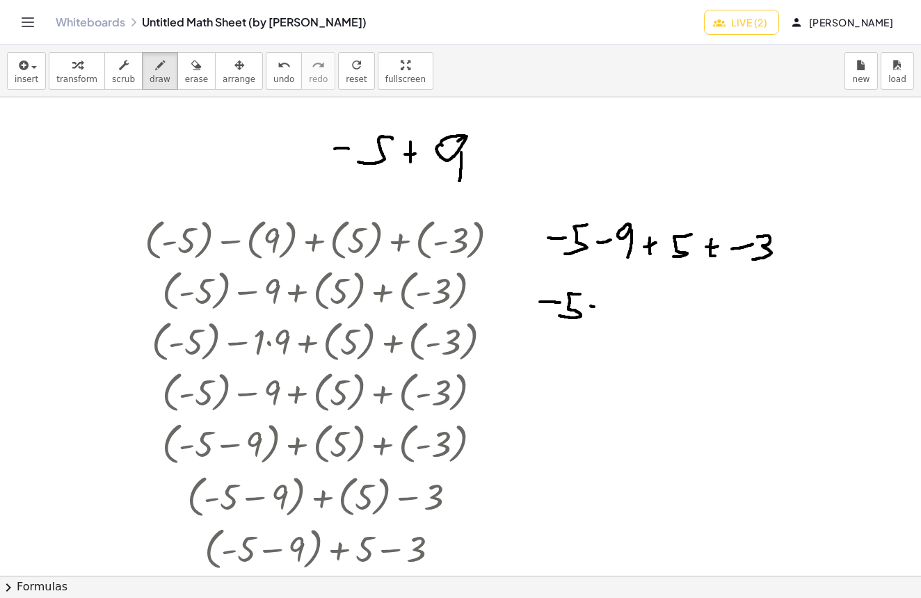
drag, startPoint x: 593, startPoint y: 307, endPoint x: 604, endPoint y: 307, distance: 10.4
click at [601, 307] on div at bounding box center [460, 294] width 921 height 1436
drag, startPoint x: 612, startPoint y: 296, endPoint x: 621, endPoint y: 300, distance: 10.3
click at [618, 297] on div at bounding box center [460, 294] width 921 height 1436
drag, startPoint x: 626, startPoint y: 302, endPoint x: 625, endPoint y: 318, distance: 16.0
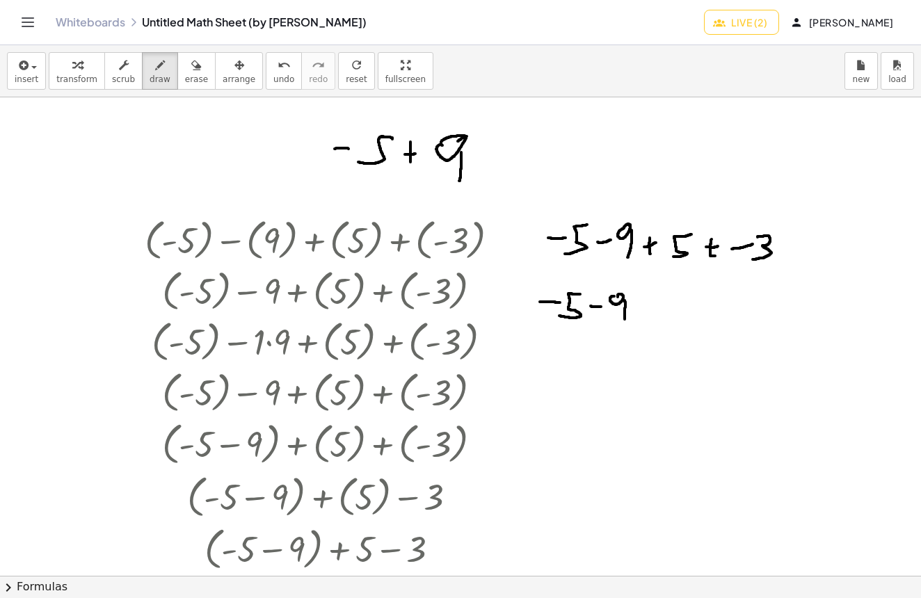
click at [625, 319] on div at bounding box center [460, 294] width 921 height 1436
drag, startPoint x: 638, startPoint y: 310, endPoint x: 651, endPoint y: 308, distance: 13.3
click at [651, 308] on div at bounding box center [460, 294] width 921 height 1436
drag, startPoint x: 646, startPoint y: 305, endPoint x: 645, endPoint y: 315, distance: 9.8
click at [645, 315] on div at bounding box center [460, 294] width 921 height 1436
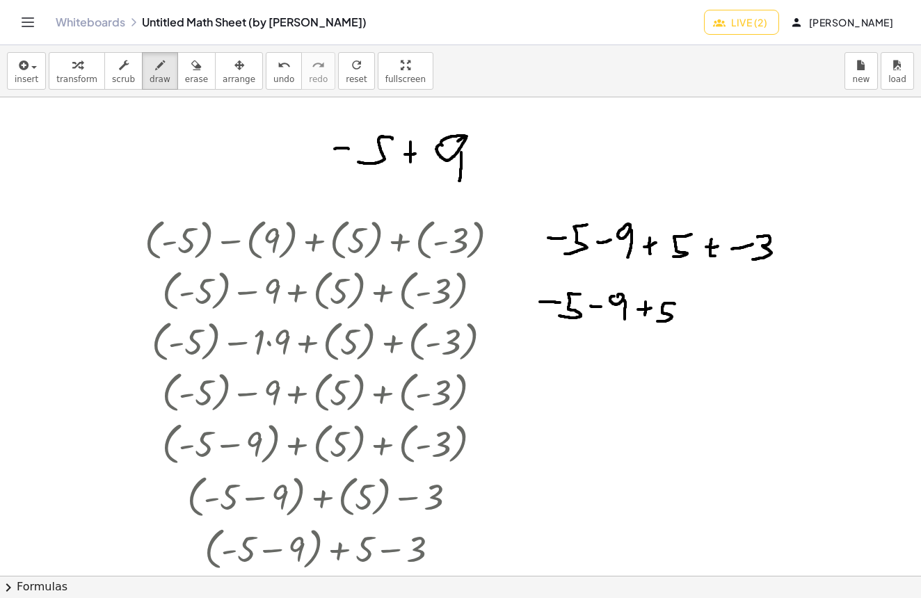
drag, startPoint x: 673, startPoint y: 303, endPoint x: 656, endPoint y: 321, distance: 24.1
click at [657, 321] on div at bounding box center [460, 294] width 921 height 1436
drag, startPoint x: 680, startPoint y: 317, endPoint x: 690, endPoint y: 317, distance: 10.4
click at [690, 317] on div at bounding box center [460, 294] width 921 height 1436
drag, startPoint x: 701, startPoint y: 305, endPoint x: 700, endPoint y: 323, distance: 18.1
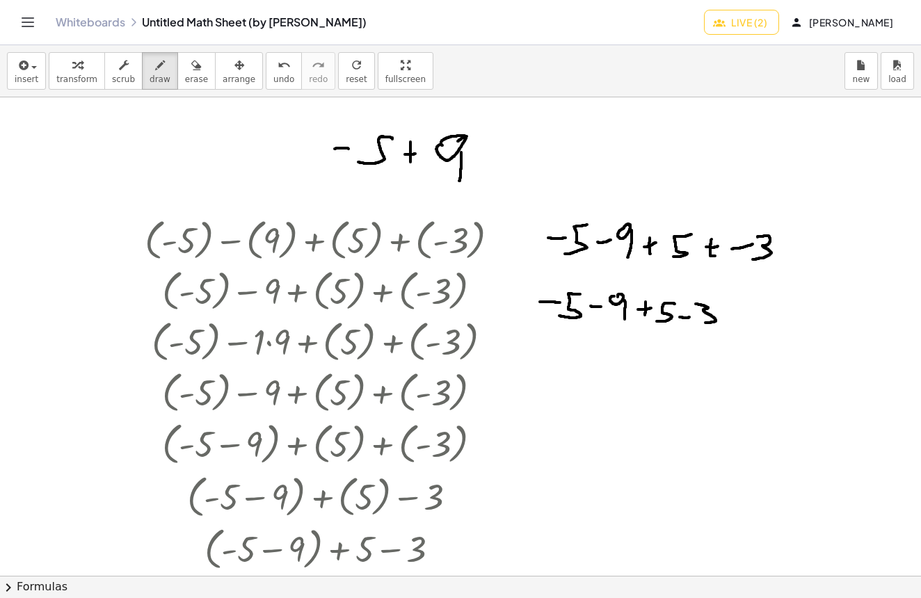
click at [700, 324] on div at bounding box center [460, 294] width 921 height 1436
drag, startPoint x: 660, startPoint y: 349, endPoint x: 668, endPoint y: 373, distance: 25.7
click at [668, 373] on div at bounding box center [460, 294] width 921 height 1436
drag, startPoint x: 639, startPoint y: 350, endPoint x: 639, endPoint y: 367, distance: 16.7
click at [639, 367] on div at bounding box center [460, 294] width 921 height 1436
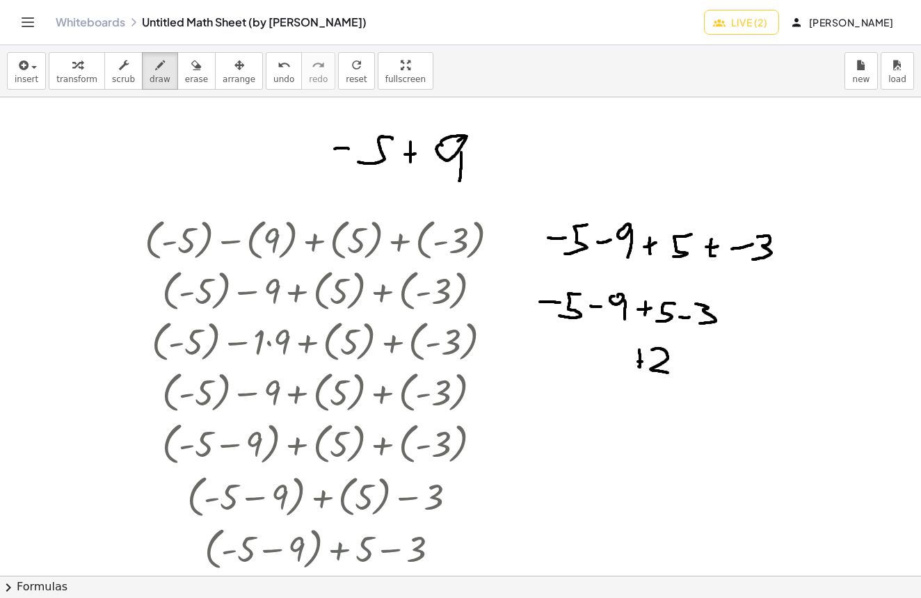
click at [646, 360] on div at bounding box center [460, 294] width 921 height 1436
click at [609, 352] on div at bounding box center [460, 294] width 921 height 1436
drag, startPoint x: 615, startPoint y: 345, endPoint x: 628, endPoint y: 345, distance: 12.5
click at [628, 345] on div at bounding box center [460, 294] width 921 height 1436
drag, startPoint x: 628, startPoint y: 360, endPoint x: 628, endPoint y: 351, distance: 9.0
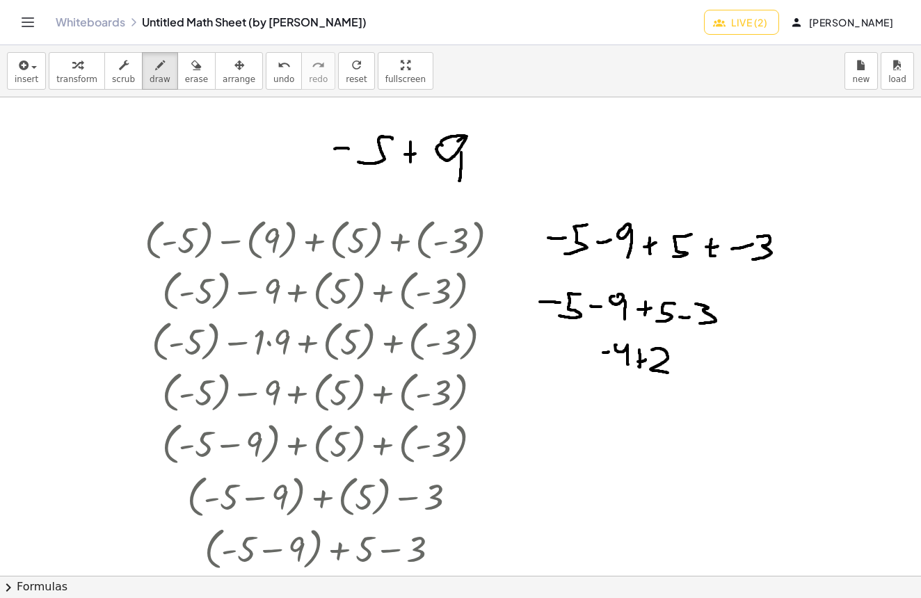
click at [628, 361] on div at bounding box center [460, 294] width 921 height 1436
drag, startPoint x: 623, startPoint y: 340, endPoint x: 615, endPoint y: 347, distance: 10.3
click at [616, 346] on div at bounding box center [460, 294] width 921 height 1436
drag, startPoint x: 564, startPoint y: 354, endPoint x: 580, endPoint y: 351, distance: 15.7
click at [572, 353] on div at bounding box center [460, 294] width 921 height 1436
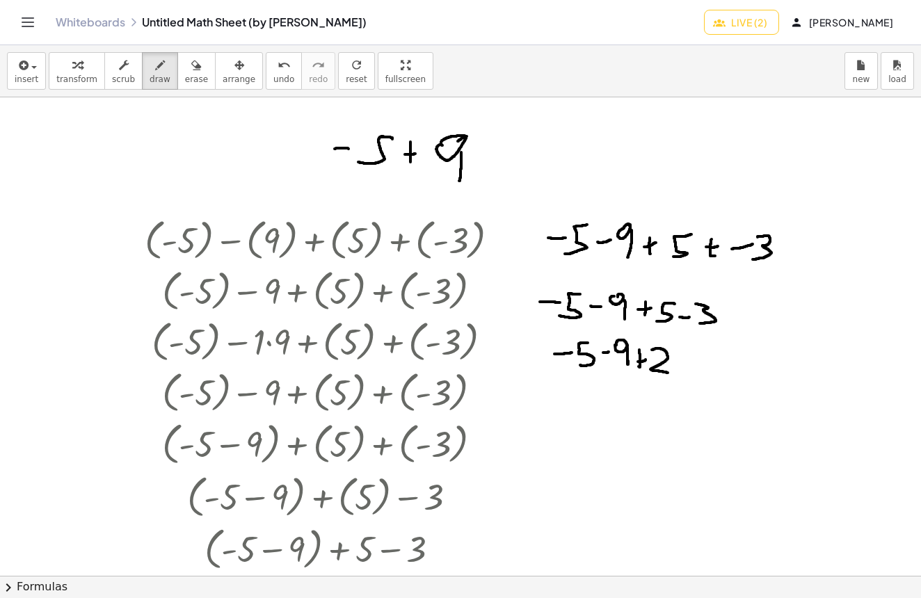
drag, startPoint x: 584, startPoint y: 343, endPoint x: 576, endPoint y: 365, distance: 23.5
click at [576, 365] on div at bounding box center [460, 294] width 921 height 1436
click at [575, 418] on div at bounding box center [460, 294] width 921 height 1436
drag, startPoint x: 598, startPoint y: 407, endPoint x: 586, endPoint y: 427, distance: 23.4
click at [584, 429] on div at bounding box center [460, 294] width 921 height 1436
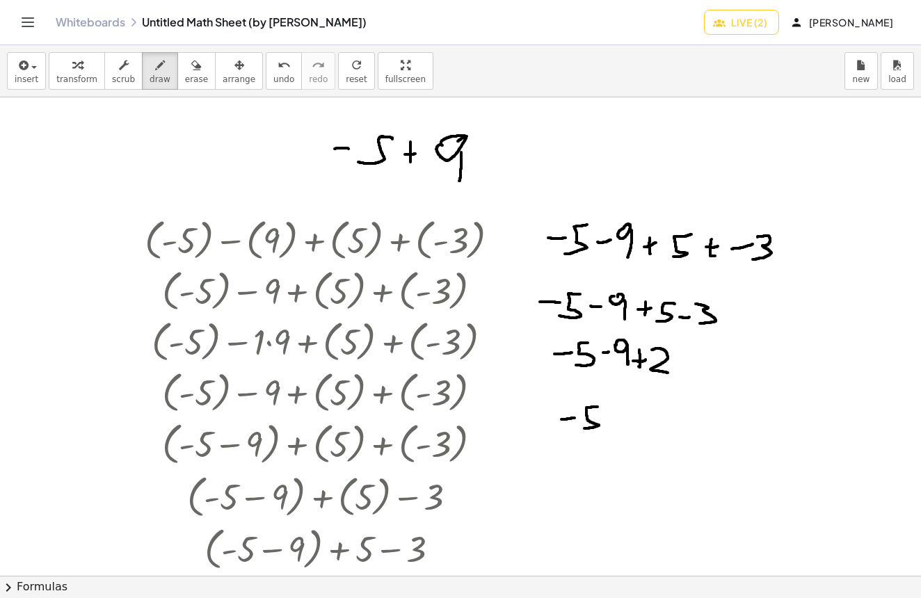
drag, startPoint x: 633, startPoint y: 361, endPoint x: 641, endPoint y: 361, distance: 7.7
click at [641, 361] on div at bounding box center [460, 294] width 921 height 1436
click at [616, 418] on div at bounding box center [460, 294] width 921 height 1436
click at [632, 406] on div at bounding box center [460, 294] width 921 height 1436
drag, startPoint x: 637, startPoint y: 412, endPoint x: 639, endPoint y: 431, distance: 18.8
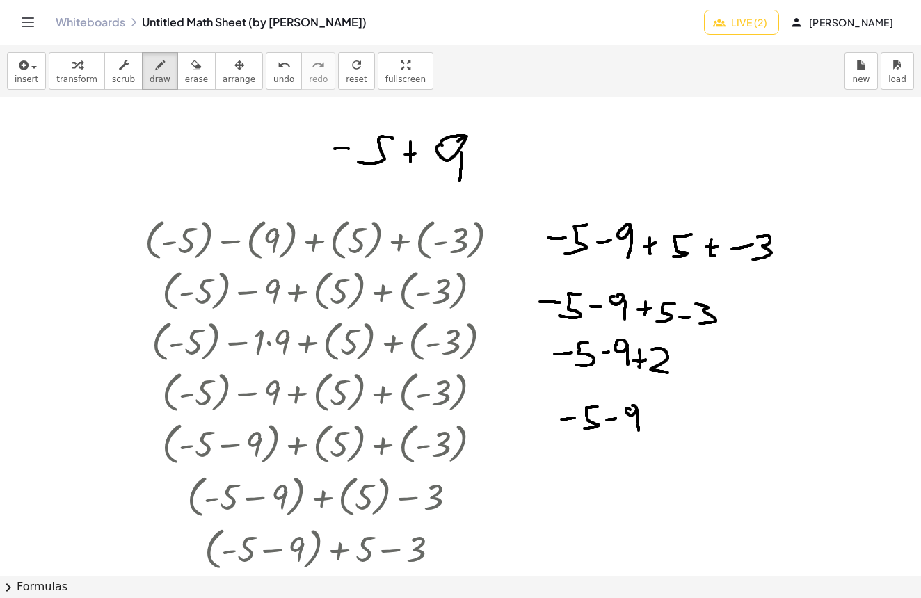
click at [639, 431] on div at bounding box center [460, 294] width 921 height 1436
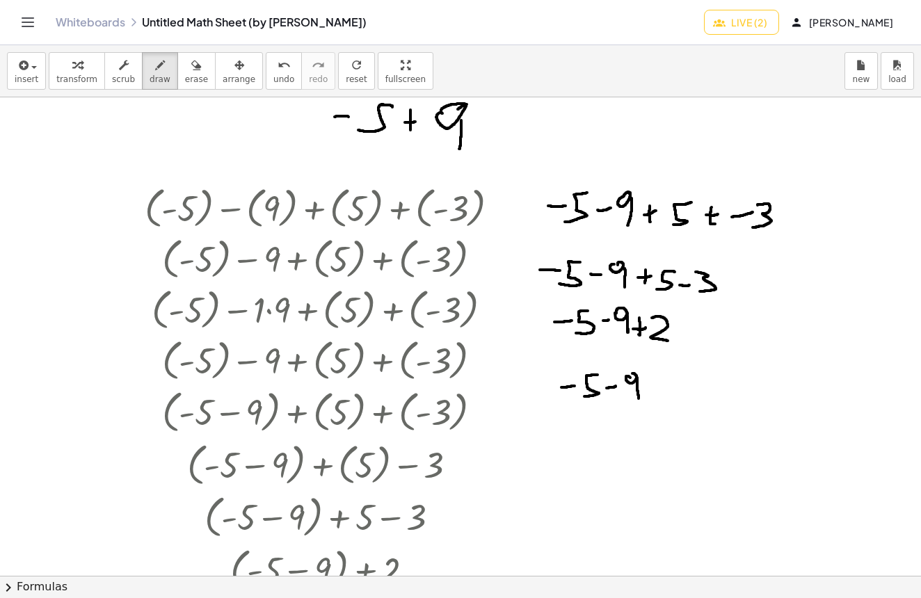
scroll to position [633, 0]
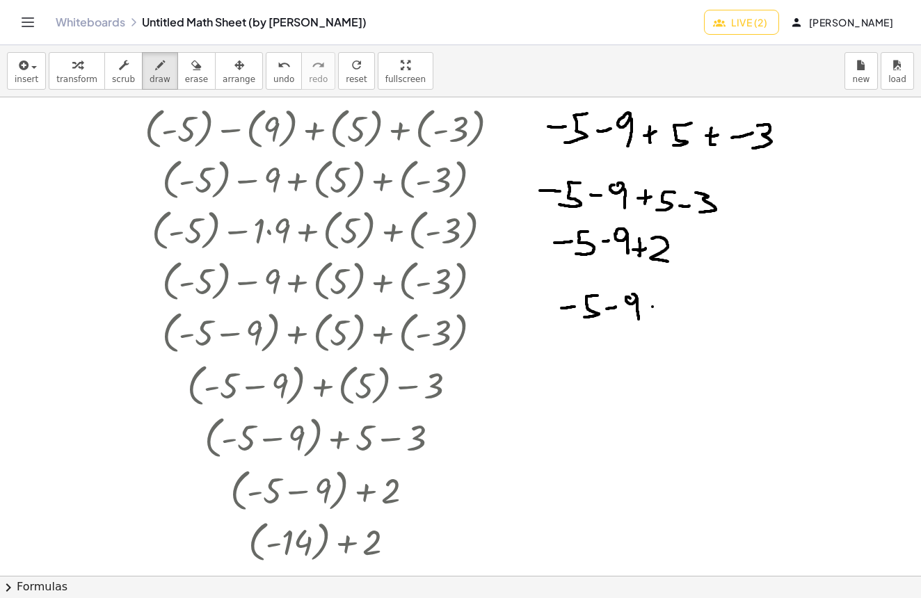
drag, startPoint x: 653, startPoint y: 307, endPoint x: 664, endPoint y: 304, distance: 11.5
click at [664, 304] on div at bounding box center [460, 182] width 921 height 1436
drag, startPoint x: 659, startPoint y: 297, endPoint x: 674, endPoint y: 302, distance: 15.4
click at [657, 317] on div at bounding box center [460, 182] width 921 height 1436
drag, startPoint x: 674, startPoint y: 301, endPoint x: 689, endPoint y: 321, distance: 24.8
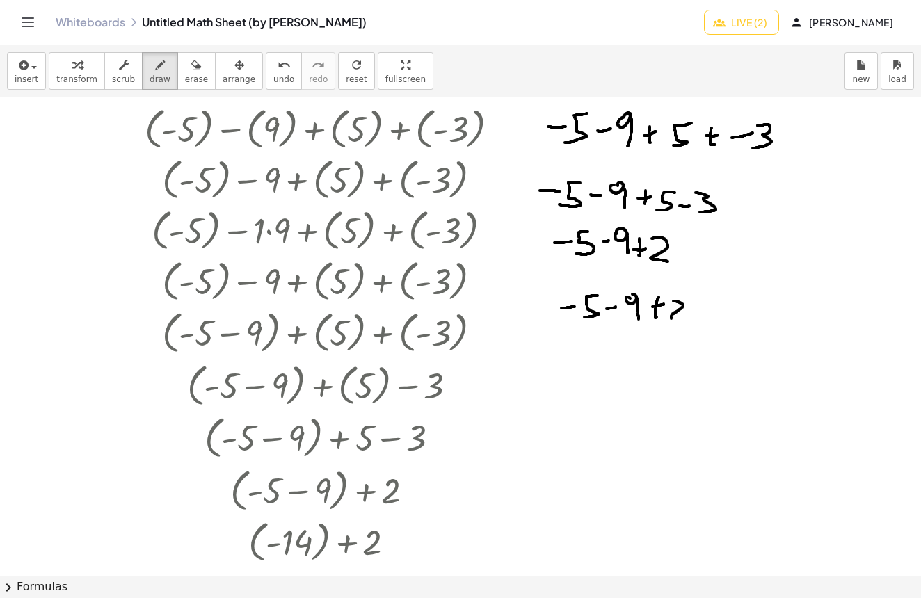
click at [689, 321] on div at bounding box center [460, 182] width 921 height 1436
click at [703, 306] on div at bounding box center [460, 182] width 921 height 1436
drag, startPoint x: 702, startPoint y: 314, endPoint x: 710, endPoint y: 314, distance: 7.7
click at [706, 315] on div at bounding box center [460, 182] width 921 height 1436
drag, startPoint x: 726, startPoint y: 305, endPoint x: 739, endPoint y: 318, distance: 18.7
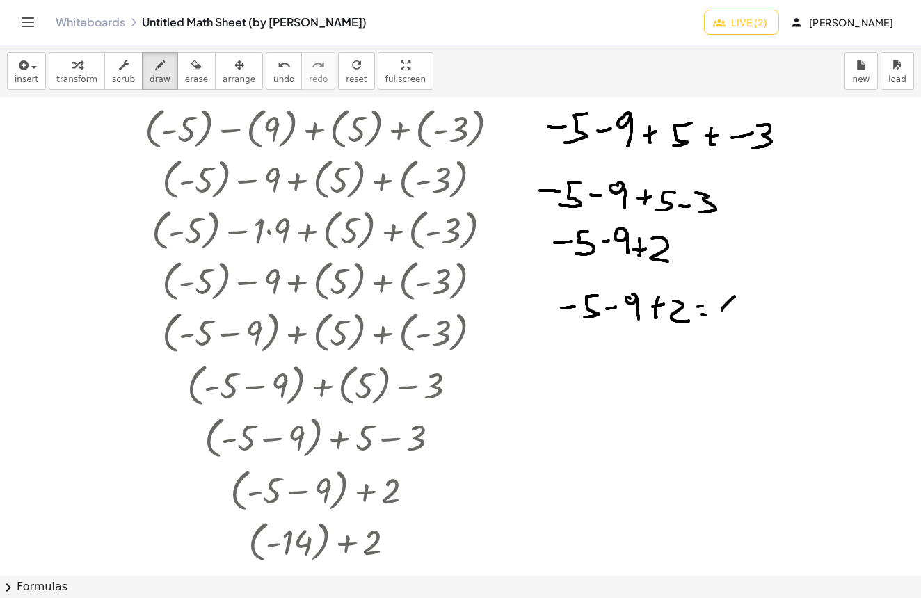
click at [734, 324] on div at bounding box center [460, 182] width 921 height 1436
drag, startPoint x: 749, startPoint y: 310, endPoint x: 758, endPoint y: 328, distance: 19.9
click at [758, 328] on div at bounding box center [460, 182] width 921 height 1436
drag, startPoint x: 710, startPoint y: 311, endPoint x: 724, endPoint y: 312, distance: 13.9
click at [724, 312] on div at bounding box center [460, 182] width 921 height 1436
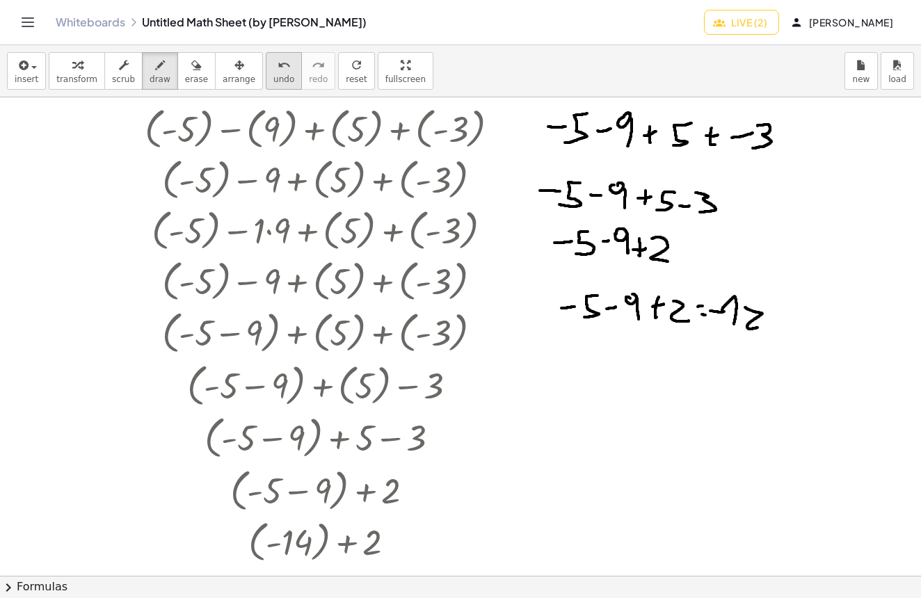
click at [278, 69] on icon "undo" at bounding box center [284, 65] width 13 height 17
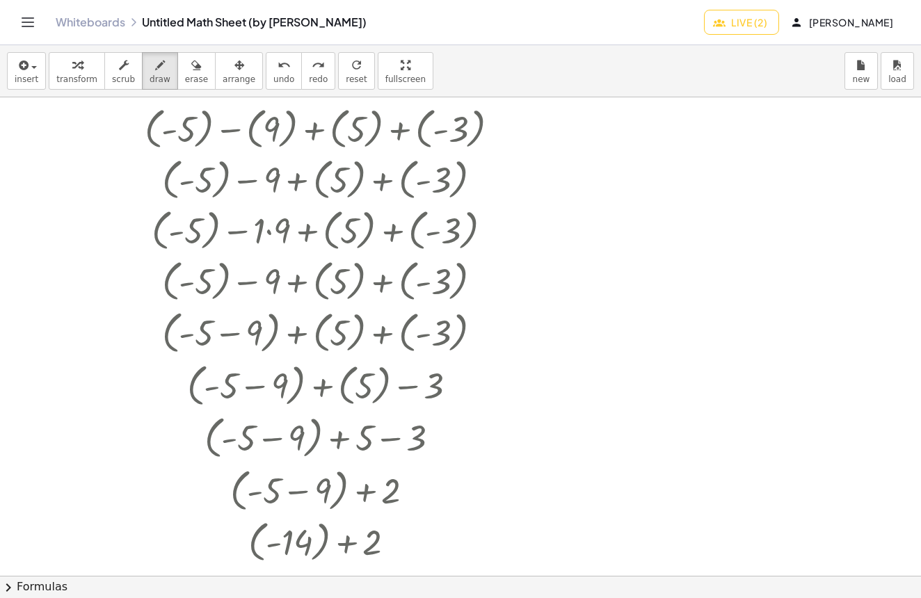
drag, startPoint x: 588, startPoint y: 133, endPoint x: 609, endPoint y: 134, distance: 21.6
click at [609, 134] on div at bounding box center [460, 182] width 921 height 1436
drag, startPoint x: 630, startPoint y: 125, endPoint x: 610, endPoint y: 144, distance: 28.0
click at [608, 150] on div at bounding box center [460, 182] width 921 height 1436
drag, startPoint x: 651, startPoint y: 135, endPoint x: 670, endPoint y: 137, distance: 18.9
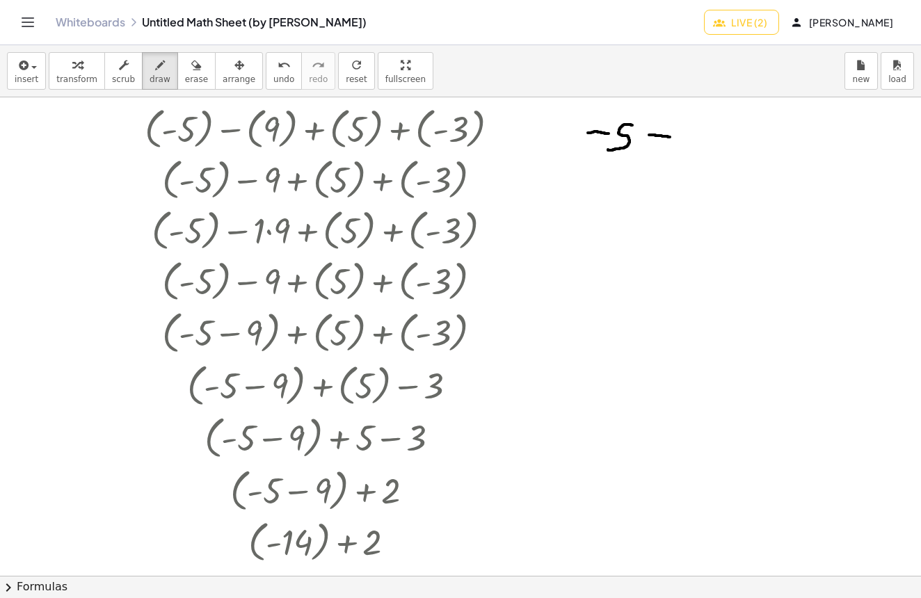
click at [670, 137] on div at bounding box center [460, 182] width 921 height 1436
drag, startPoint x: 689, startPoint y: 135, endPoint x: 683, endPoint y: 128, distance: 9.4
click at [681, 127] on div at bounding box center [460, 182] width 921 height 1436
drag, startPoint x: 699, startPoint y: 131, endPoint x: 700, endPoint y: 154, distance: 23.7
click at [700, 154] on div at bounding box center [460, 182] width 921 height 1436
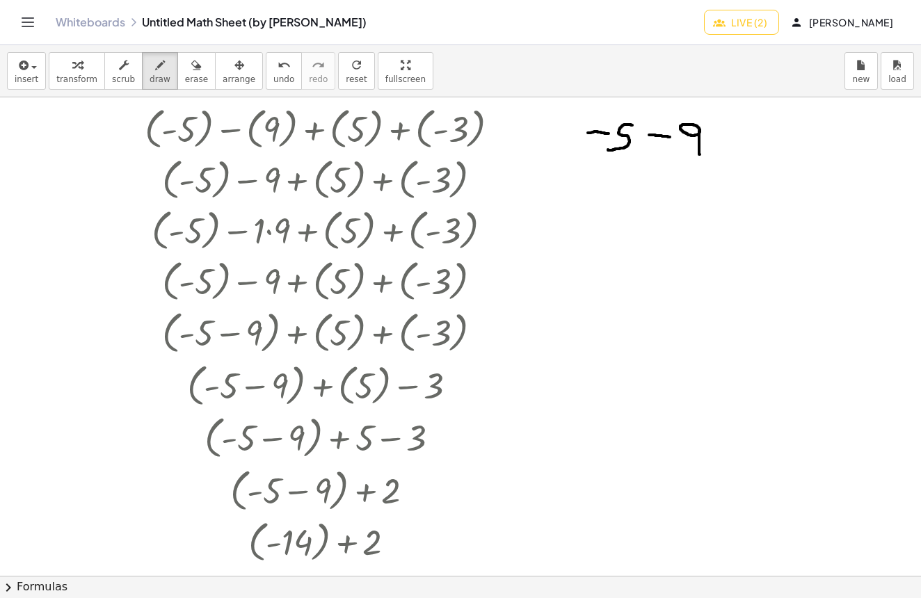
drag, startPoint x: 716, startPoint y: 141, endPoint x: 736, endPoint y: 138, distance: 20.4
click at [735, 138] on div at bounding box center [460, 182] width 921 height 1436
drag, startPoint x: 728, startPoint y: 132, endPoint x: 742, endPoint y: 143, distance: 16.8
click at [732, 144] on div at bounding box center [460, 182] width 921 height 1436
drag, startPoint x: 768, startPoint y: 129, endPoint x: 755, endPoint y: 154, distance: 28.3
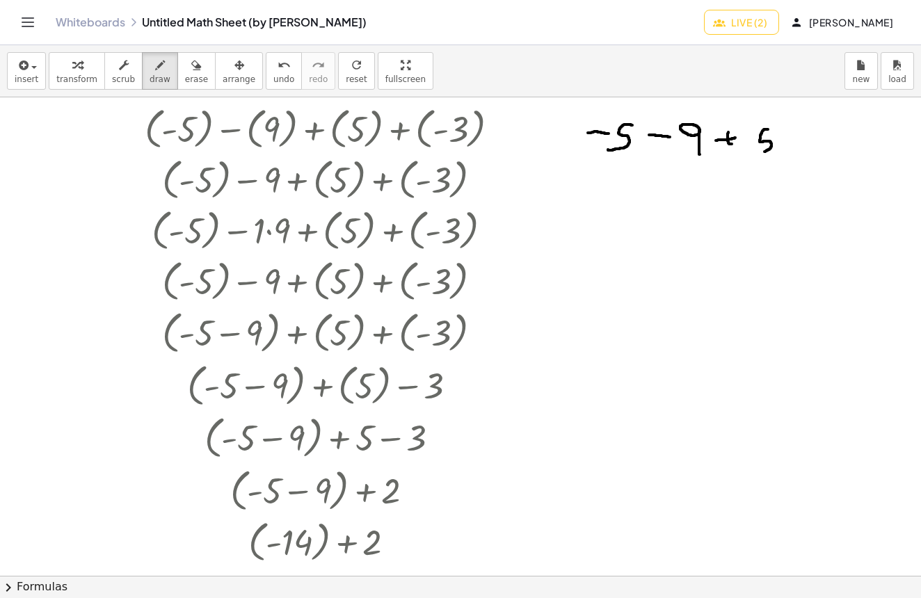
click at [755, 154] on div at bounding box center [460, 182] width 921 height 1436
drag, startPoint x: 797, startPoint y: 138, endPoint x: 806, endPoint y: 138, distance: 9.8
click at [806, 138] on div at bounding box center [460, 182] width 921 height 1436
click at [802, 148] on div at bounding box center [460, 182] width 921 height 1436
drag, startPoint x: 823, startPoint y: 141, endPoint x: 831, endPoint y: 140, distance: 8.4
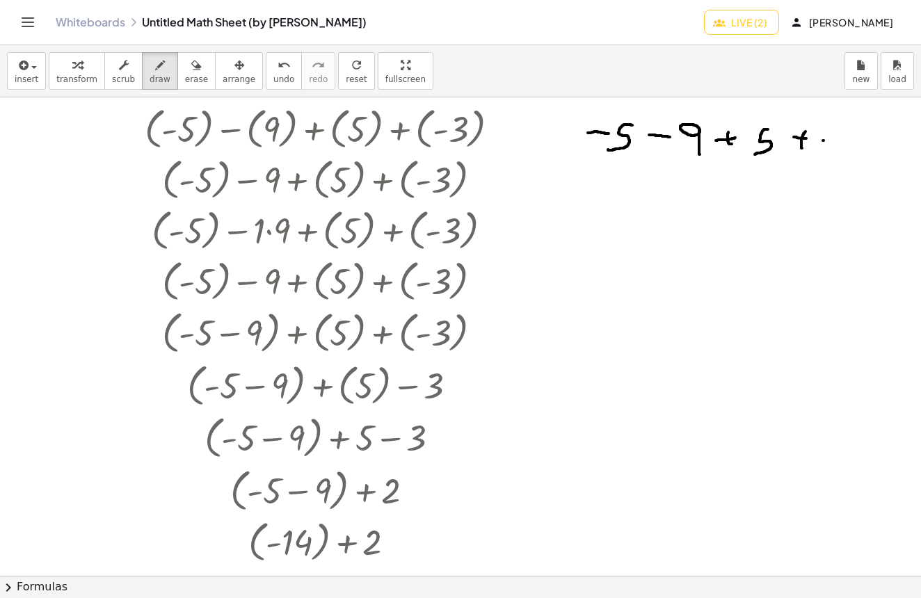
click at [829, 140] on div at bounding box center [460, 182] width 921 height 1436
drag, startPoint x: 844, startPoint y: 130, endPoint x: 832, endPoint y: 154, distance: 26.4
click at [840, 158] on div at bounding box center [460, 182] width 921 height 1436
drag, startPoint x: 822, startPoint y: 138, endPoint x: 839, endPoint y: 139, distance: 16.7
click at [839, 139] on div at bounding box center [460, 182] width 921 height 1436
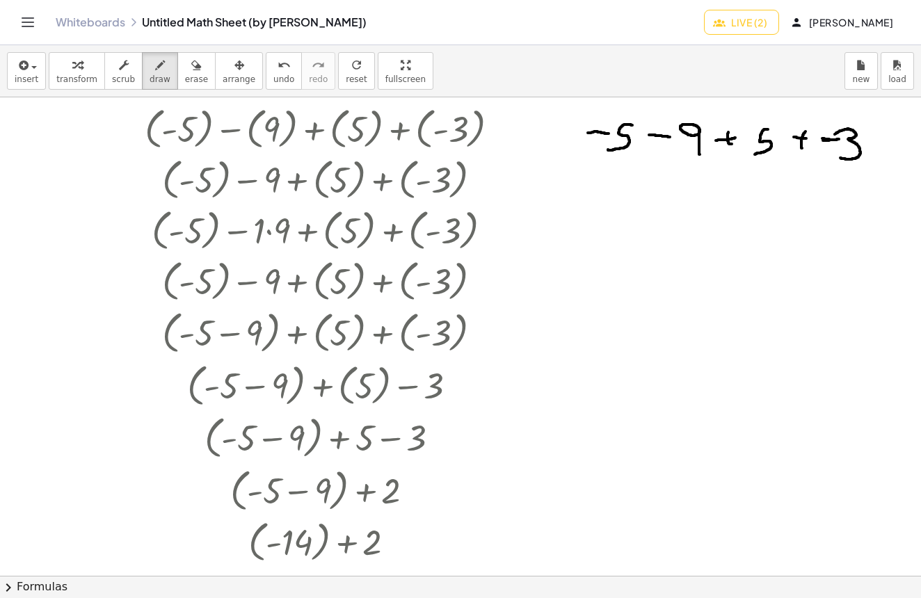
drag, startPoint x: 583, startPoint y: 187, endPoint x: 602, endPoint y: 186, distance: 18.8
click at [601, 187] on div at bounding box center [460, 182] width 921 height 1436
drag, startPoint x: 620, startPoint y: 179, endPoint x: 603, endPoint y: 197, distance: 24.6
click at [603, 197] on div at bounding box center [460, 182] width 921 height 1436
drag, startPoint x: 635, startPoint y: 189, endPoint x: 660, endPoint y: 189, distance: 25.1
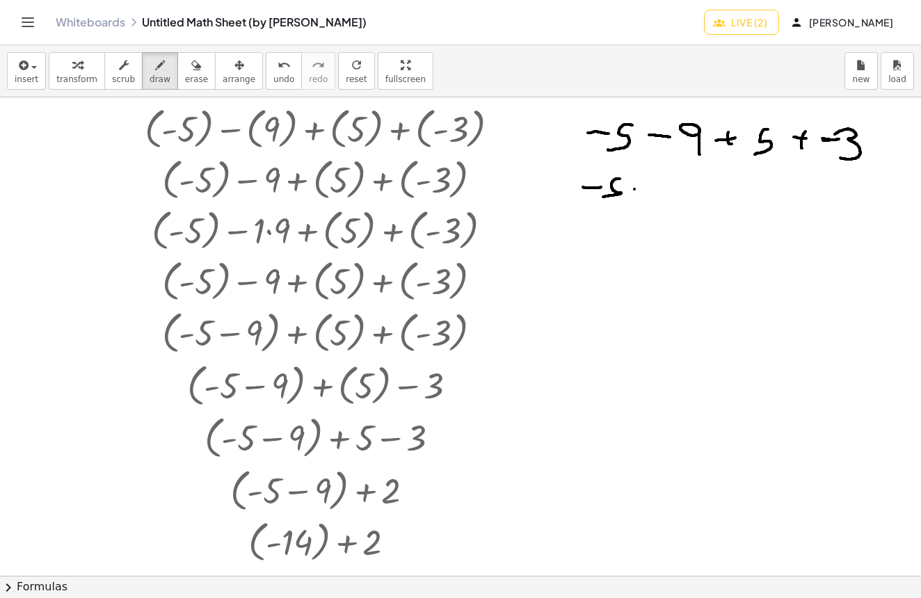
click at [659, 189] on div at bounding box center [460, 182] width 921 height 1436
click at [676, 178] on div at bounding box center [460, 182] width 921 height 1436
drag, startPoint x: 685, startPoint y: 188, endPoint x: 705, endPoint y: 196, distance: 20.9
click at [687, 214] on div at bounding box center [460, 182] width 921 height 1436
drag, startPoint x: 708, startPoint y: 195, endPoint x: 722, endPoint y: 191, distance: 15.0
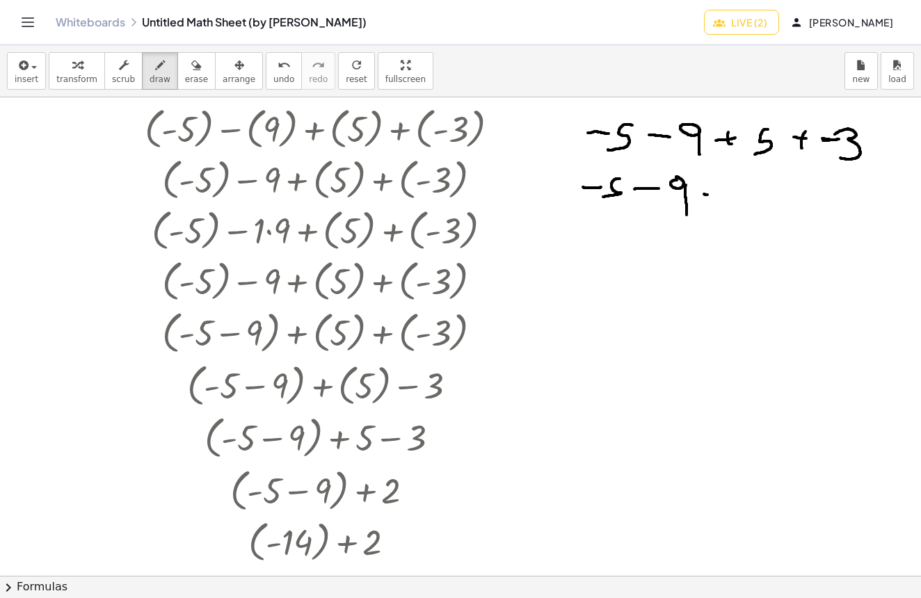
click at [727, 193] on div at bounding box center [460, 182] width 921 height 1436
drag, startPoint x: 719, startPoint y: 196, endPoint x: 730, endPoint y: 200, distance: 11.9
click at [726, 202] on div at bounding box center [460, 182] width 921 height 1436
drag, startPoint x: 763, startPoint y: 184, endPoint x: 749, endPoint y: 206, distance: 26.3
click at [750, 207] on div at bounding box center [460, 182] width 921 height 1436
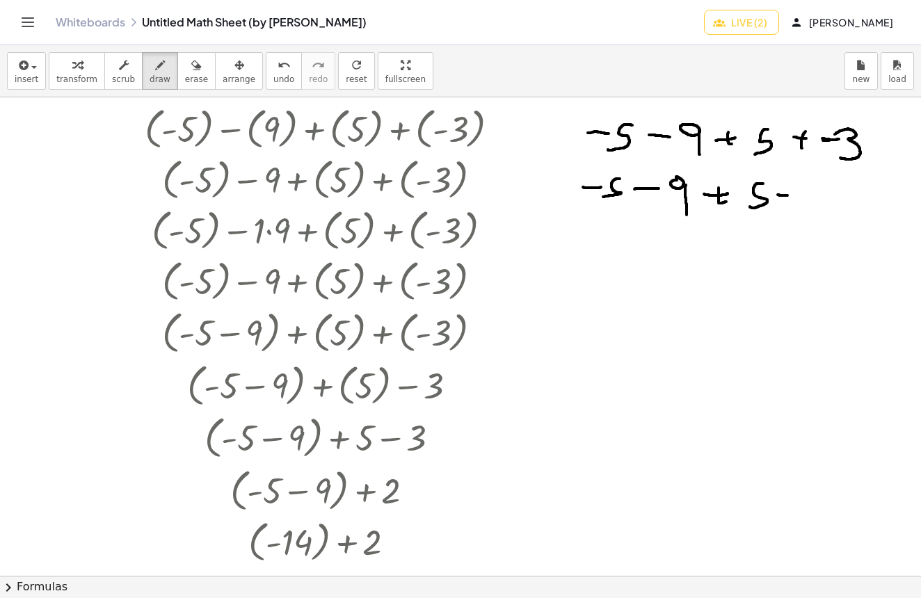
click at [788, 196] on div at bounding box center [460, 182] width 921 height 1436
drag, startPoint x: 800, startPoint y: 186, endPoint x: 799, endPoint y: 214, distance: 27.8
click at [799, 214] on div at bounding box center [460, 182] width 921 height 1436
drag, startPoint x: 581, startPoint y: 244, endPoint x: 603, endPoint y: 241, distance: 21.7
click at [595, 244] on div at bounding box center [460, 182] width 921 height 1436
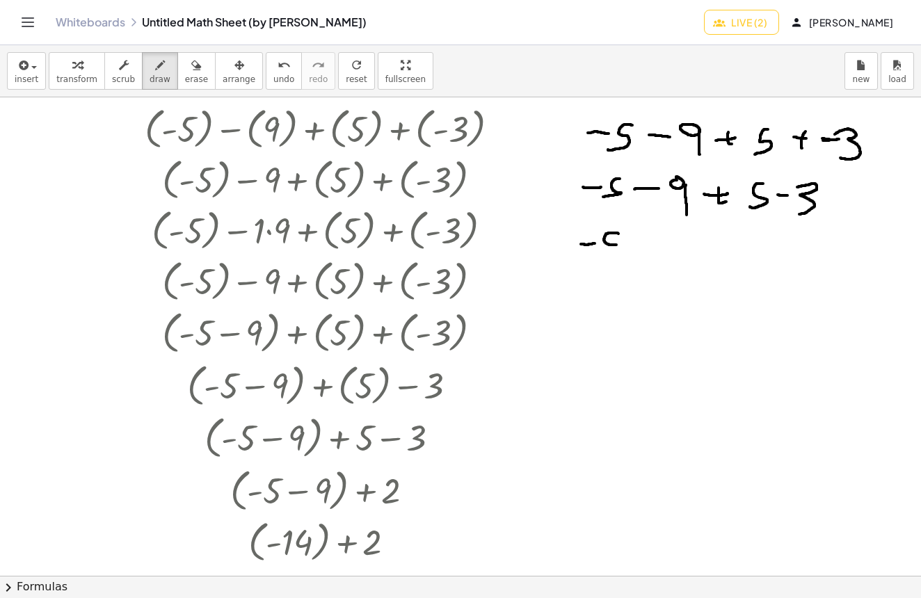
drag, startPoint x: 619, startPoint y: 234, endPoint x: 607, endPoint y: 247, distance: 17.7
click at [600, 249] on div at bounding box center [460, 182] width 921 height 1436
drag, startPoint x: 630, startPoint y: 243, endPoint x: 648, endPoint y: 241, distance: 18.2
click at [648, 241] on div at bounding box center [460, 182] width 921 height 1436
click at [672, 234] on div at bounding box center [460, 182] width 921 height 1436
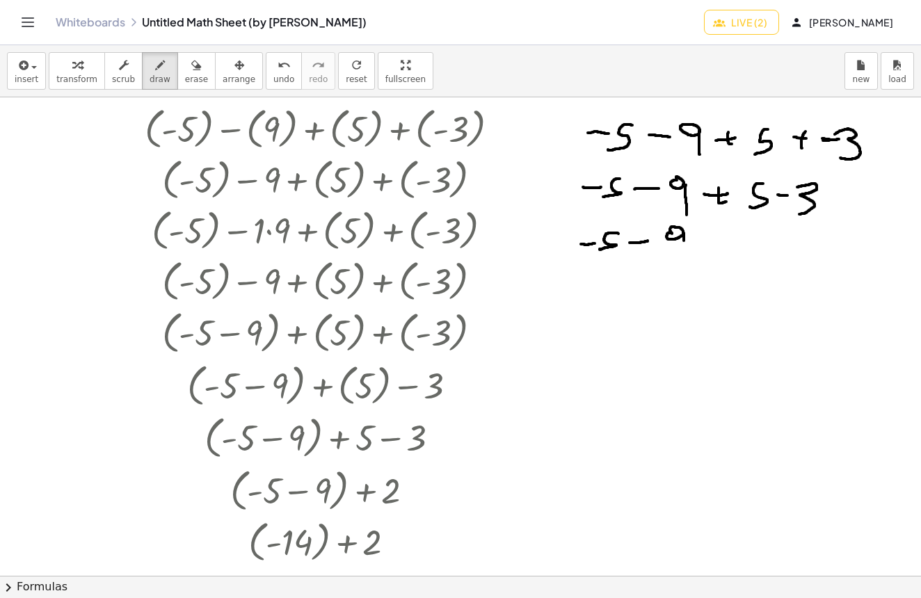
drag, startPoint x: 684, startPoint y: 233, endPoint x: 683, endPoint y: 257, distance: 23.7
click at [683, 257] on div at bounding box center [460, 182] width 921 height 1436
drag, startPoint x: 707, startPoint y: 242, endPoint x: 713, endPoint y: 234, distance: 9.9
click at [719, 239] on div at bounding box center [460, 182] width 921 height 1436
drag, startPoint x: 711, startPoint y: 233, endPoint x: 710, endPoint y: 253, distance: 20.2
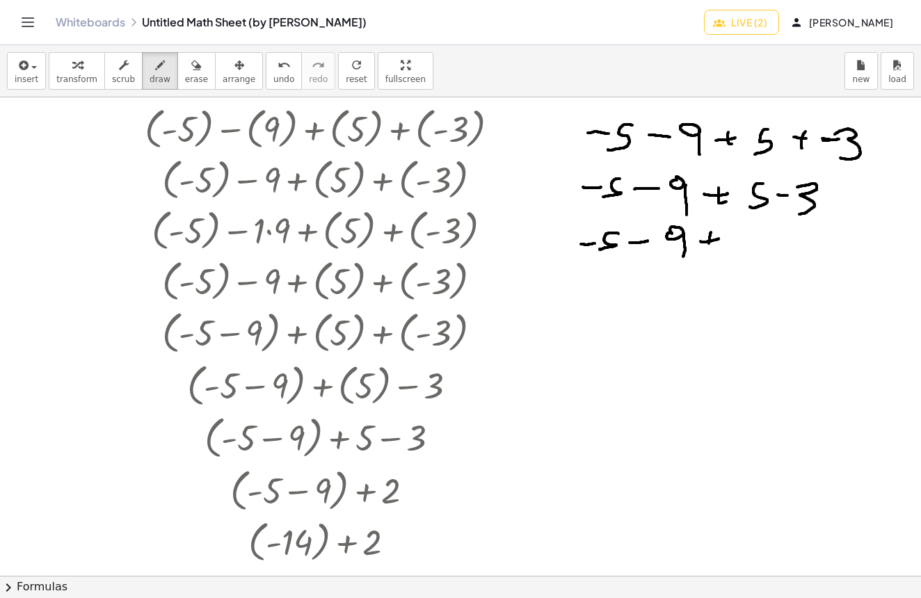
click at [710, 253] on div at bounding box center [460, 182] width 921 height 1436
drag, startPoint x: 734, startPoint y: 233, endPoint x: 712, endPoint y: 269, distance: 42.5
click at [755, 255] on div at bounding box center [460, 182] width 921 height 1436
drag, startPoint x: 601, startPoint y: 294, endPoint x: 611, endPoint y: 292, distance: 9.8
click at [611, 292] on div at bounding box center [460, 182] width 921 height 1436
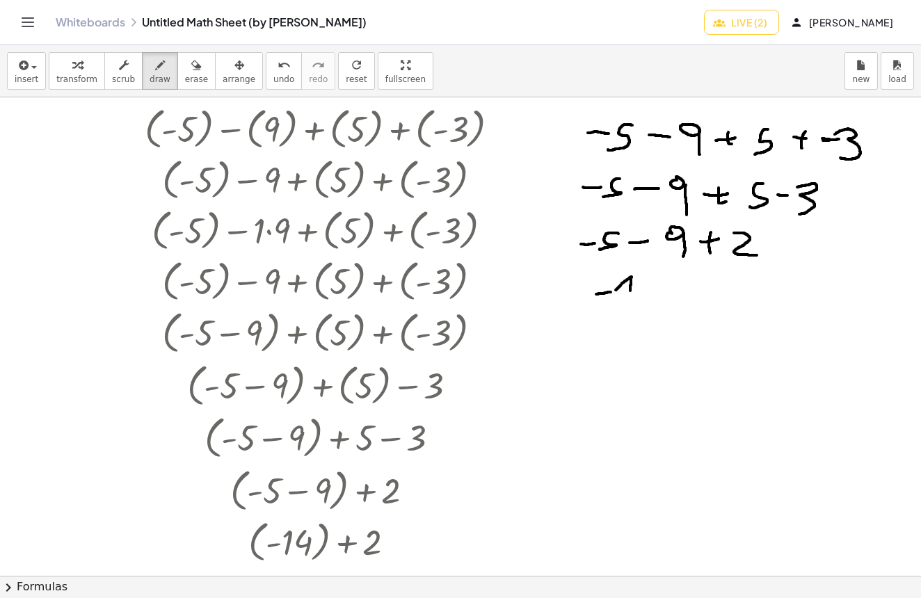
drag, startPoint x: 616, startPoint y: 290, endPoint x: 630, endPoint y: 297, distance: 15.6
click at [629, 298] on div at bounding box center [460, 182] width 921 height 1436
drag, startPoint x: 642, startPoint y: 281, endPoint x: 649, endPoint y: 288, distance: 9.8
click at [649, 288] on div at bounding box center [460, 182] width 921 height 1436
drag
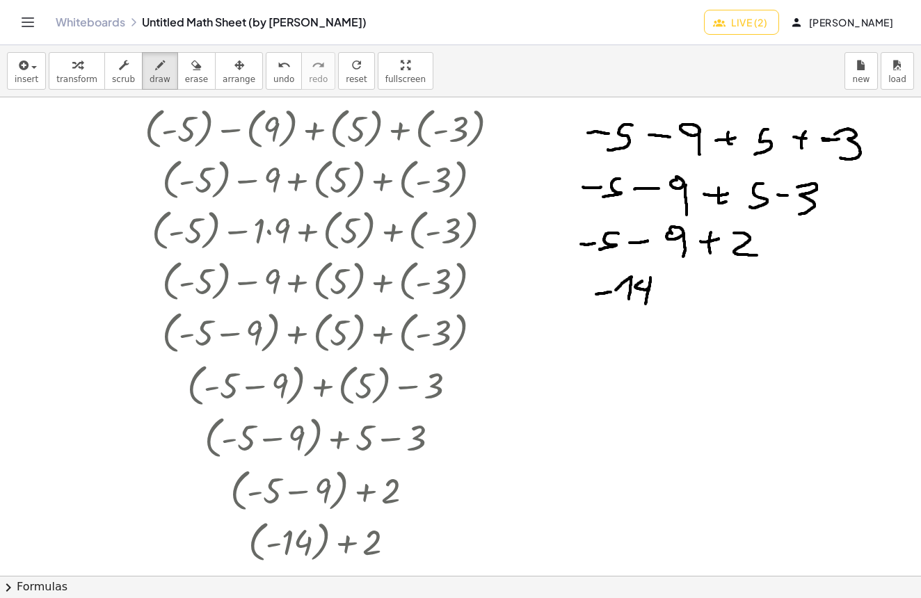
click at [646, 304] on div at bounding box center [460, 182] width 921 height 1436
click at [683, 291] on div at bounding box center [460, 182] width 921 height 1436
click at [676, 298] on div at bounding box center [460, 182] width 921 height 1436
click at [717, 303] on div at bounding box center [460, 182] width 921 height 1436
click at [655, 350] on div at bounding box center [460, 182] width 921 height 1436
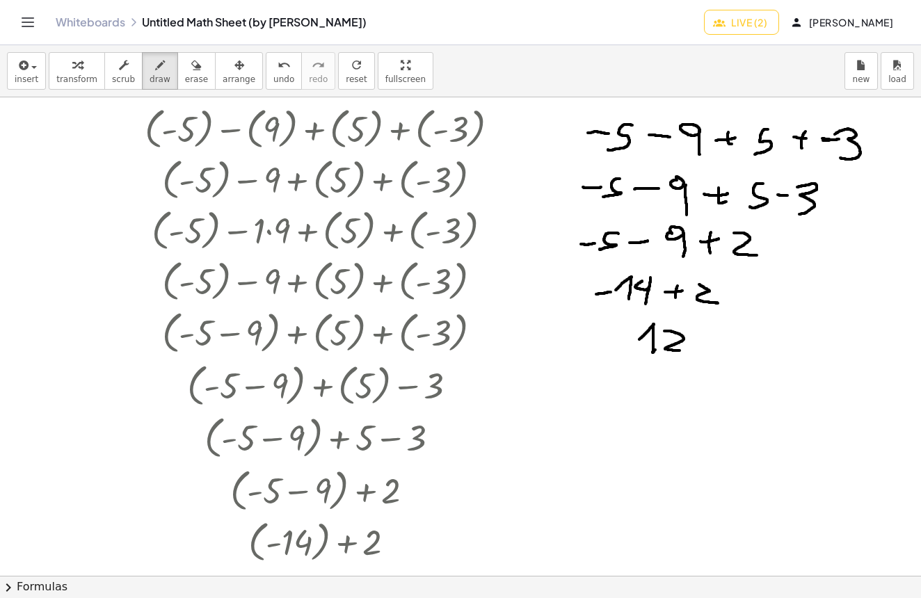
click at [675, 351] on div at bounding box center [460, 182] width 921 height 1436
click at [642, 346] on div at bounding box center [460, 182] width 921 height 1436
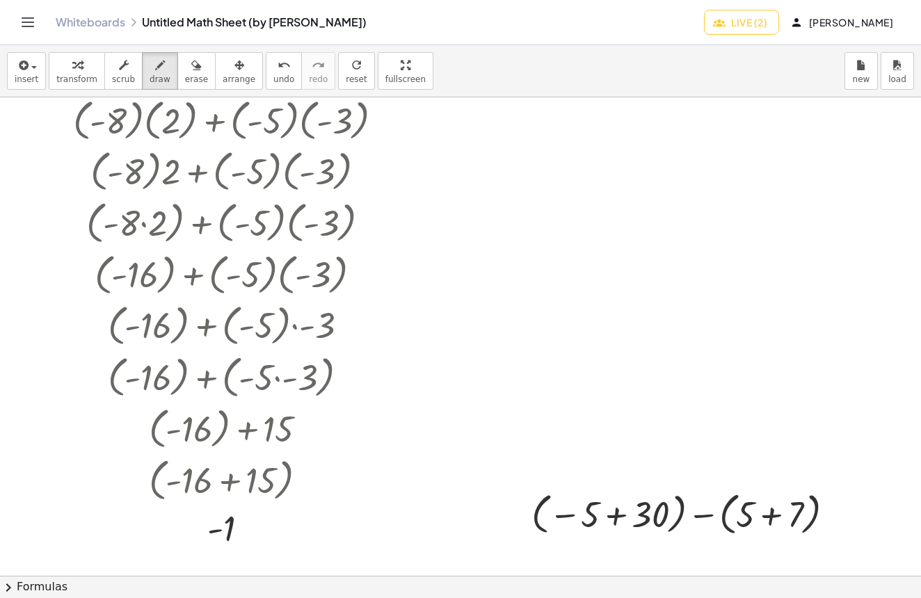
scroll to position [0, 0]
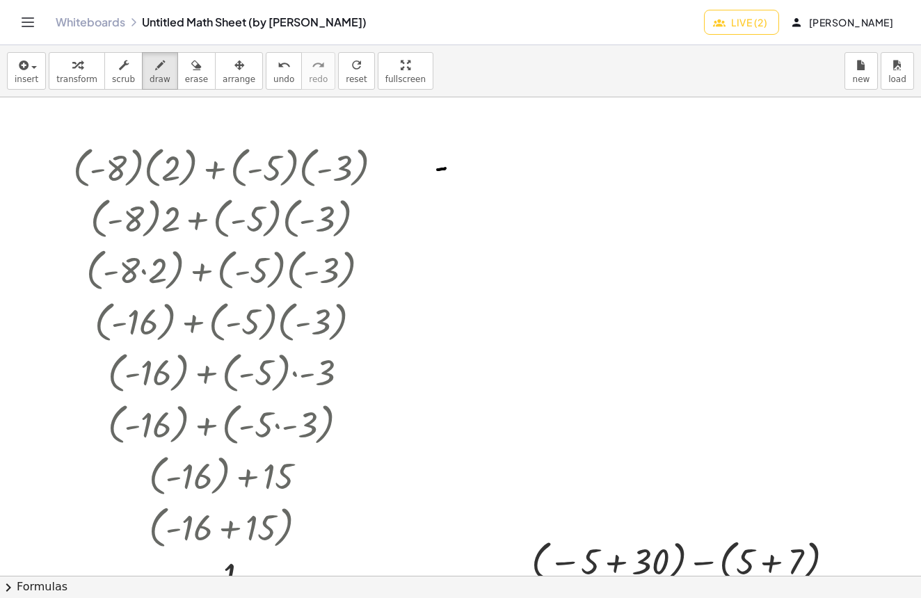
drag, startPoint x: 438, startPoint y: 170, endPoint x: 456, endPoint y: 168, distance: 18.9
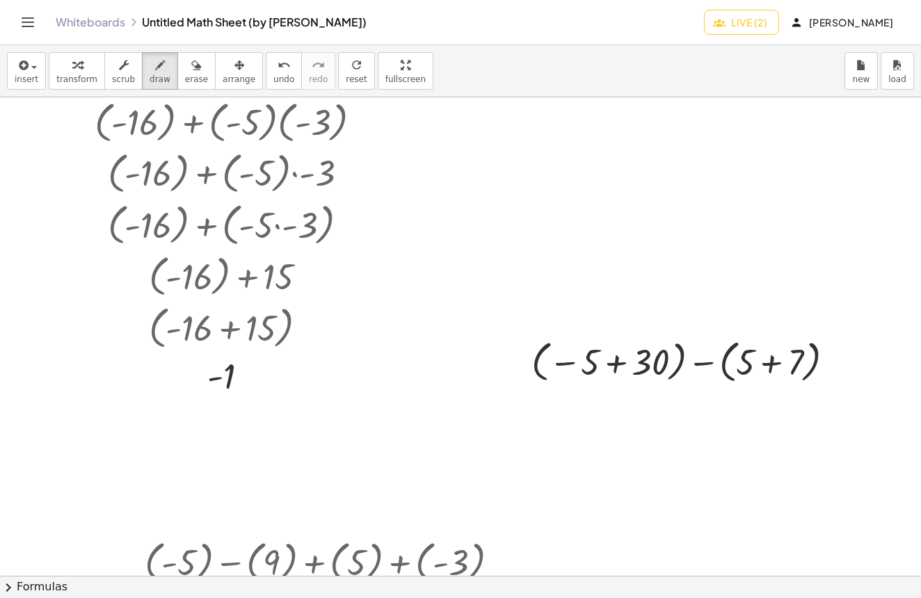
scroll to position [317, 0]
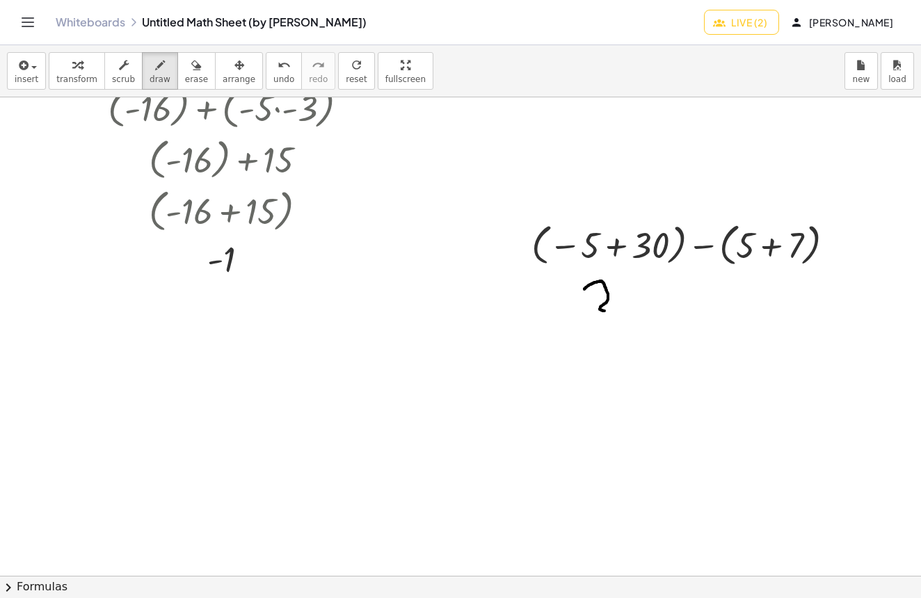
drag, startPoint x: 603, startPoint y: 282, endPoint x: 617, endPoint y: 310, distance: 32.1
click at [617, 310] on div at bounding box center [460, 499] width 921 height 1436
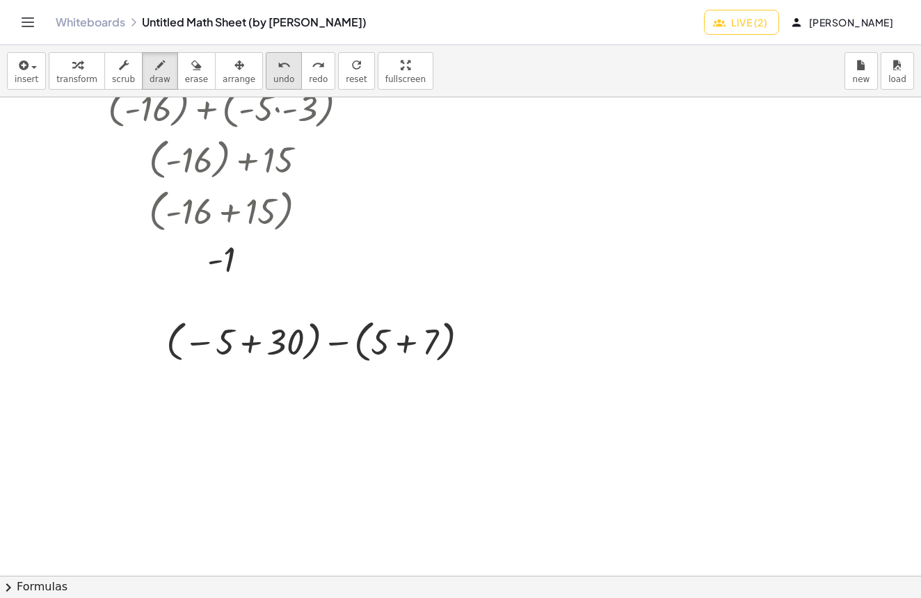
click at [278, 72] on icon "undo" at bounding box center [284, 65] width 13 height 17
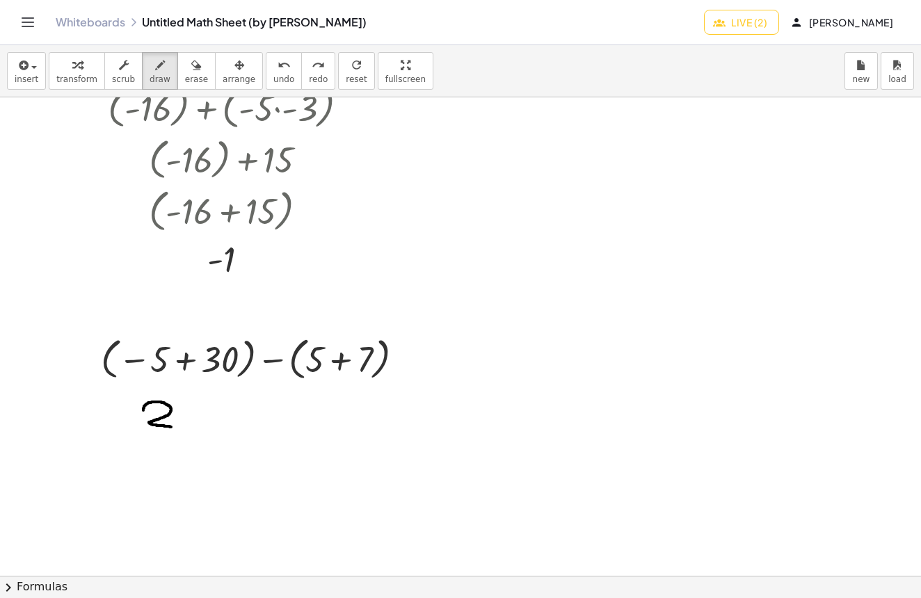
drag, startPoint x: 143, startPoint y: 410, endPoint x: 182, endPoint y: 422, distance: 40.9
click at [178, 428] on div at bounding box center [460, 499] width 921 height 1436
drag, startPoint x: 202, startPoint y: 403, endPoint x: 187, endPoint y: 425, distance: 26.6
click at [187, 425] on div at bounding box center [460, 499] width 921 height 1436
drag, startPoint x: 131, startPoint y: 394, endPoint x: 172, endPoint y: 411, distance: 44.6
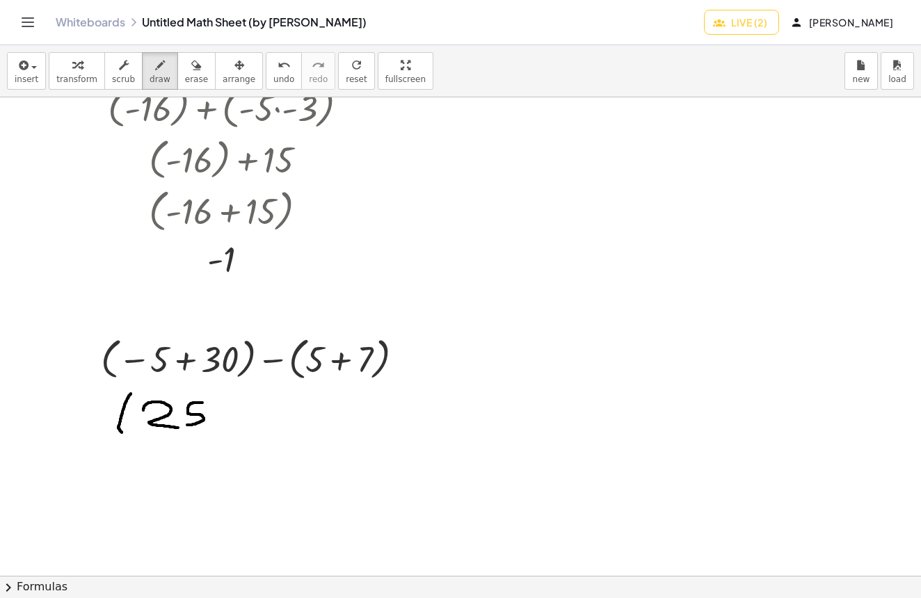
click at [129, 431] on div at bounding box center [460, 499] width 921 height 1436
drag, startPoint x: 221, startPoint y: 397, endPoint x: 255, endPoint y: 422, distance: 42.3
click at [225, 431] on div at bounding box center [460, 499] width 921 height 1436
drag, startPoint x: 248, startPoint y: 413, endPoint x: 263, endPoint y: 413, distance: 15.3
click at [263, 413] on div at bounding box center [460, 499] width 921 height 1436
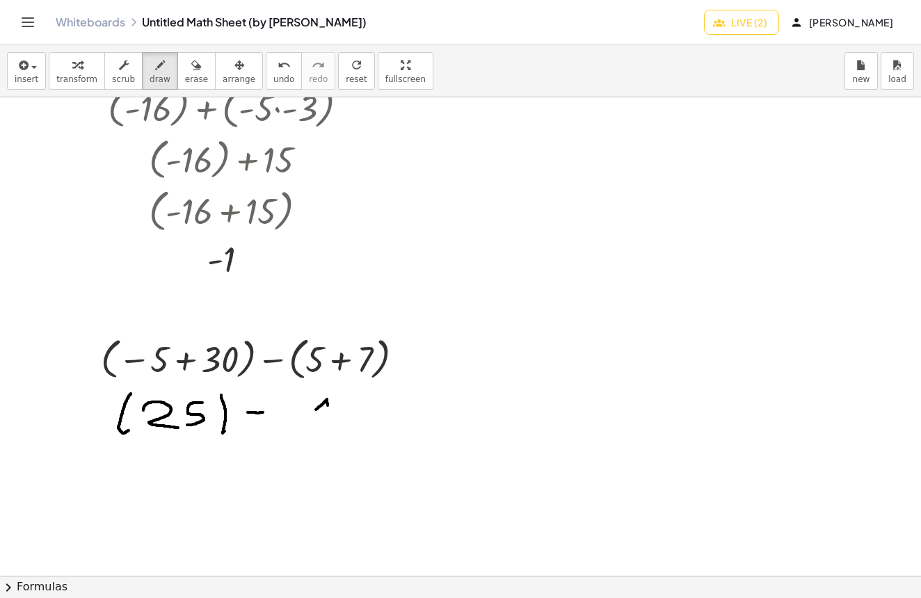
drag, startPoint x: 327, startPoint y: 400, endPoint x: 328, endPoint y: 427, distance: 27.1
click at [328, 427] on div at bounding box center [460, 499] width 921 height 1436
drag, startPoint x: 338, startPoint y: 408, endPoint x: 345, endPoint y: 423, distance: 16.8
click at [351, 424] on div at bounding box center [460, 499] width 921 height 1436
drag, startPoint x: 303, startPoint y: 405, endPoint x: 312, endPoint y: 430, distance: 26.9
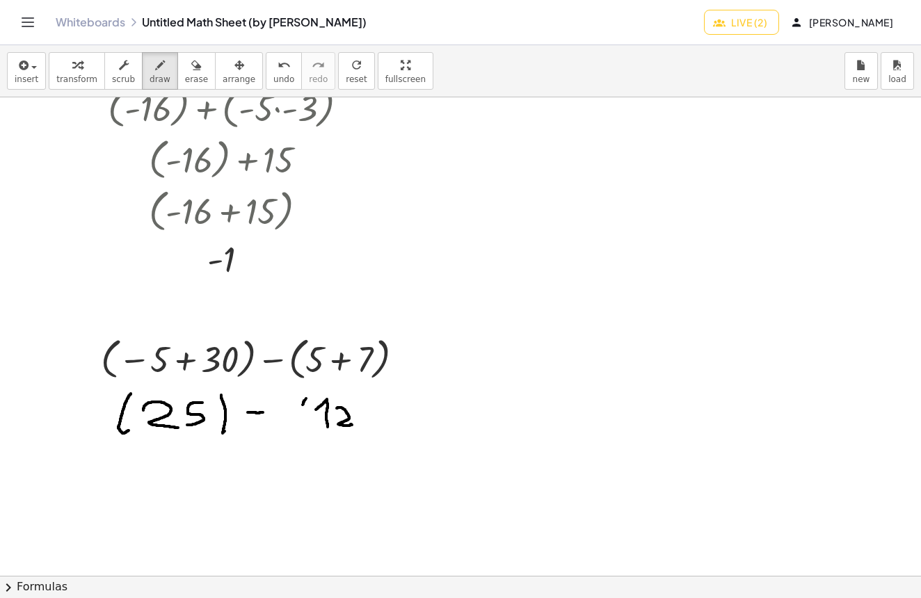
click at [312, 430] on div at bounding box center [460, 499] width 921 height 1436
drag, startPoint x: 365, startPoint y: 399, endPoint x: 366, endPoint y: 436, distance: 37.6
click at [366, 437] on div at bounding box center [460, 499] width 921 height 1436
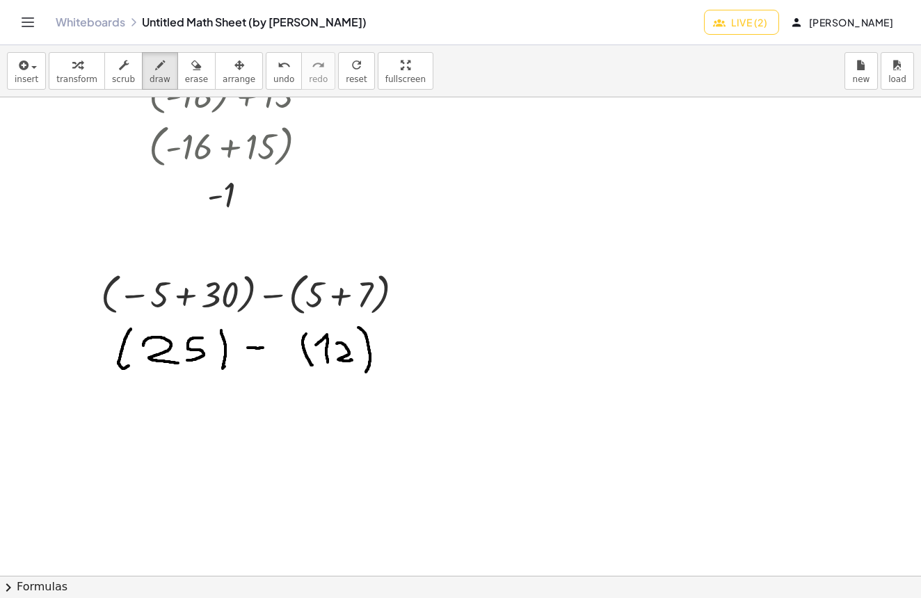
scroll to position [399, 0]
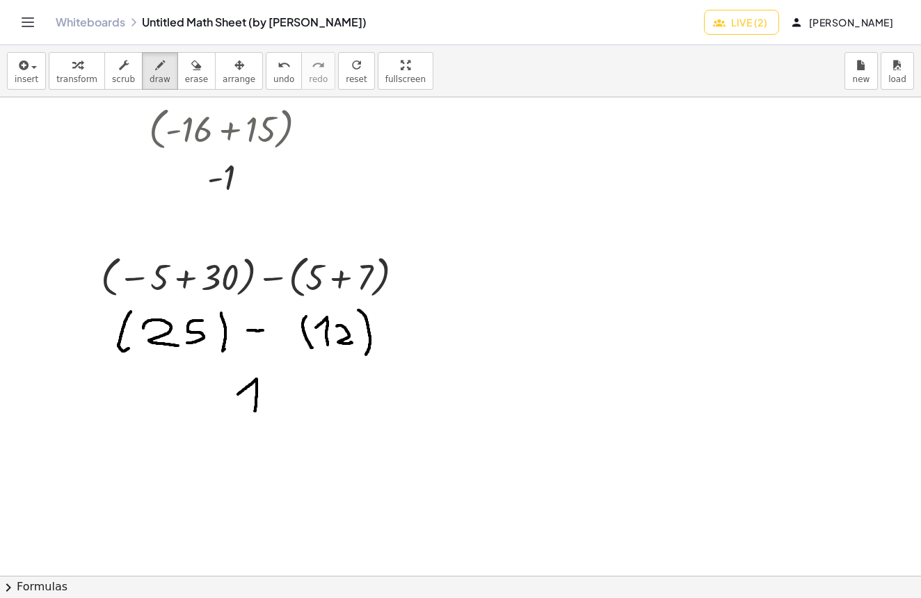
drag, startPoint x: 238, startPoint y: 395, endPoint x: 261, endPoint y: 402, distance: 24.2
click at [255, 411] on div at bounding box center [460, 417] width 921 height 1436
drag, startPoint x: 271, startPoint y: 387, endPoint x: 271, endPoint y: 417, distance: 30.6
click at [271, 417] on div at bounding box center [460, 417] width 921 height 1436
drag, startPoint x: 231, startPoint y: 379, endPoint x: 249, endPoint y: 415, distance: 39.8
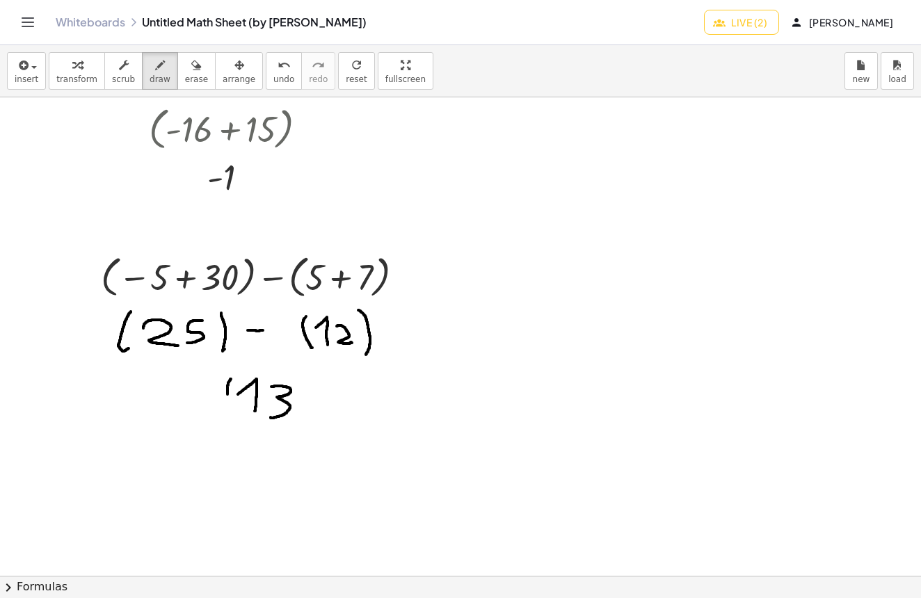
click at [243, 417] on div at bounding box center [460, 417] width 921 height 1436
drag, startPoint x: 310, startPoint y: 415, endPoint x: 308, endPoint y: 430, distance: 14.8
click at [308, 430] on div at bounding box center [460, 417] width 921 height 1436
drag, startPoint x: 304, startPoint y: 379, endPoint x: 305, endPoint y: 424, distance: 45.9
click at [305, 424] on div at bounding box center [460, 417] width 921 height 1436
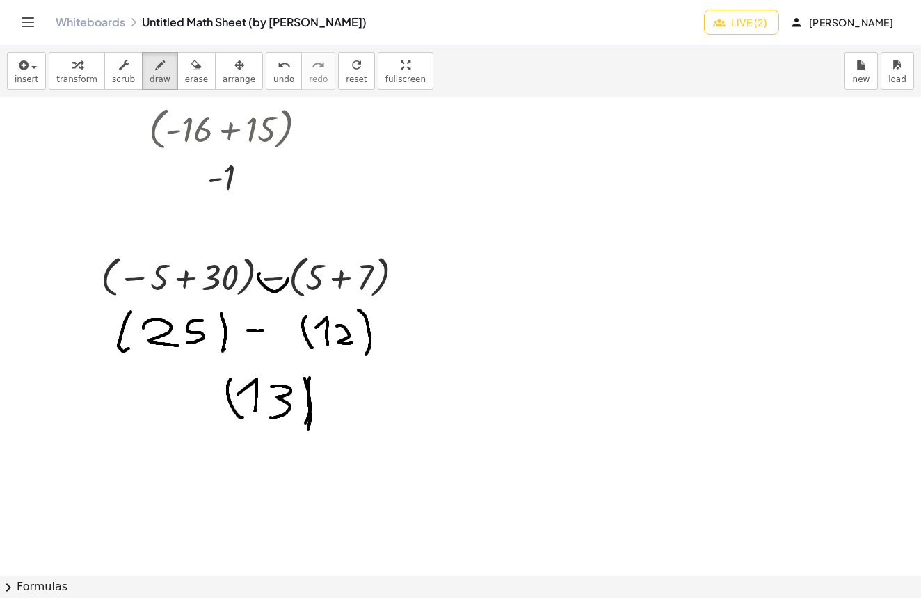
drag, startPoint x: 274, startPoint y: 292, endPoint x: 262, endPoint y: 282, distance: 14.9
click at [264, 271] on div at bounding box center [460, 417] width 921 height 1436
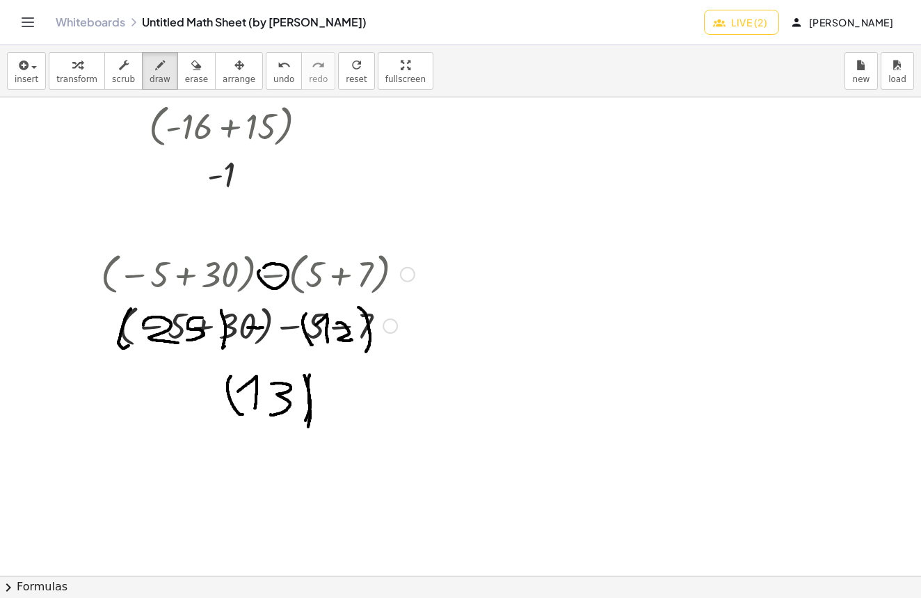
scroll to position [419, 0]
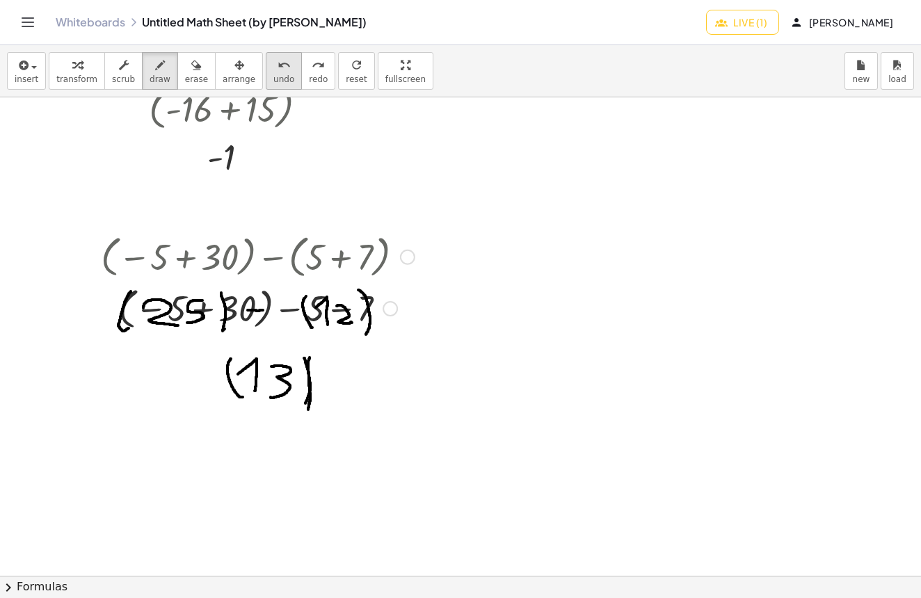
click at [273, 63] on div "undo" at bounding box center [283, 64] width 21 height 17
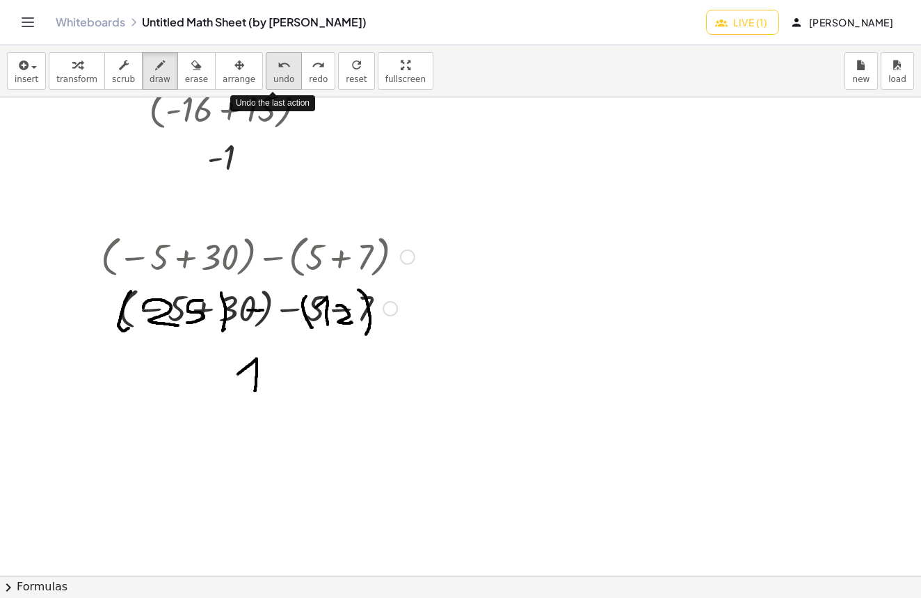
click at [273, 63] on div "undo" at bounding box center [283, 64] width 21 height 17
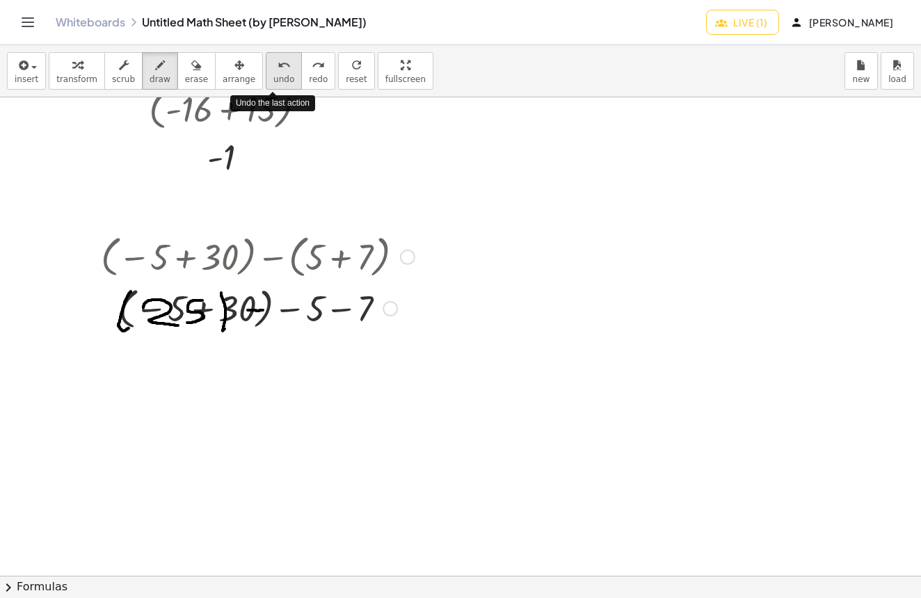
click at [273, 63] on div "undo" at bounding box center [283, 64] width 21 height 17
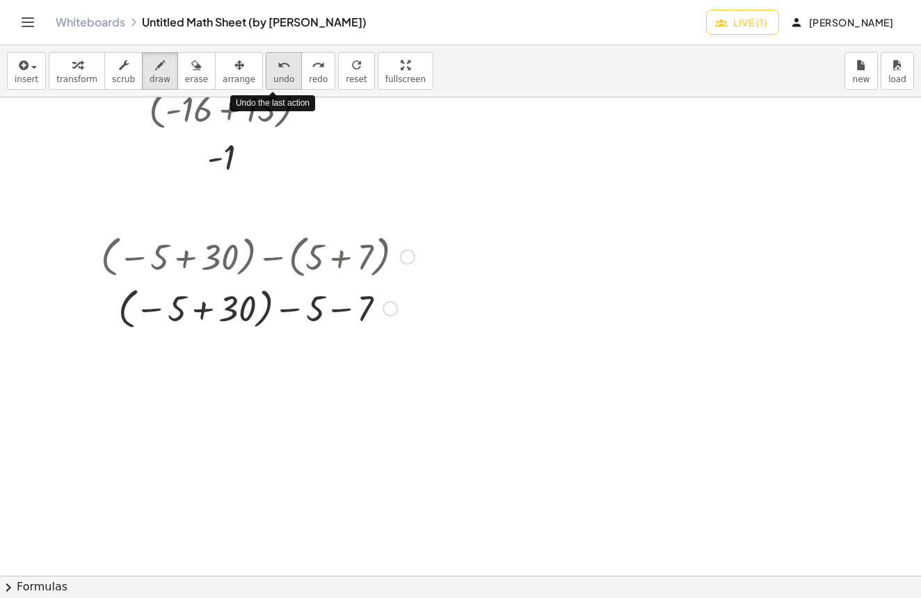
click at [273, 63] on div "undo" at bounding box center [283, 64] width 21 height 17
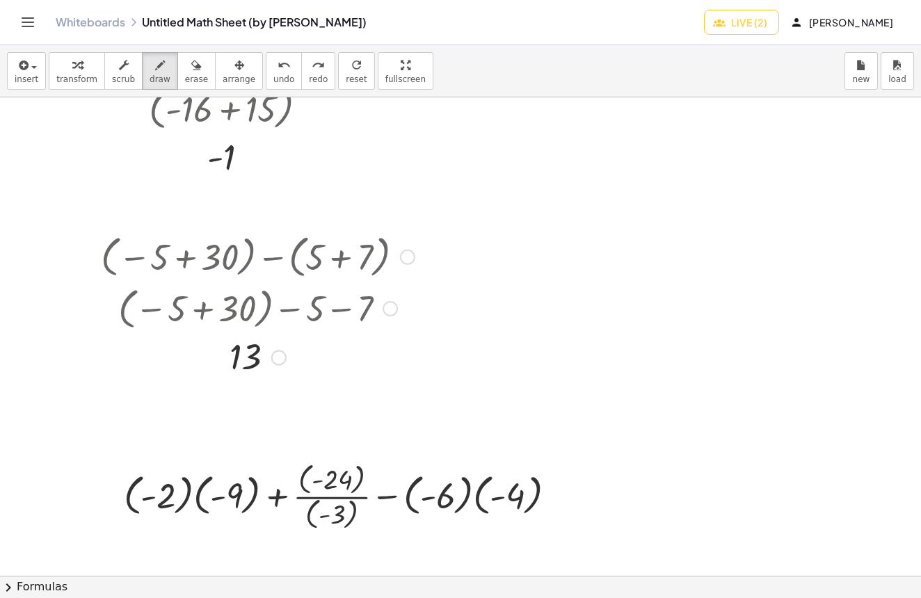
click at [495, 380] on div at bounding box center [460, 397] width 921 height 1436
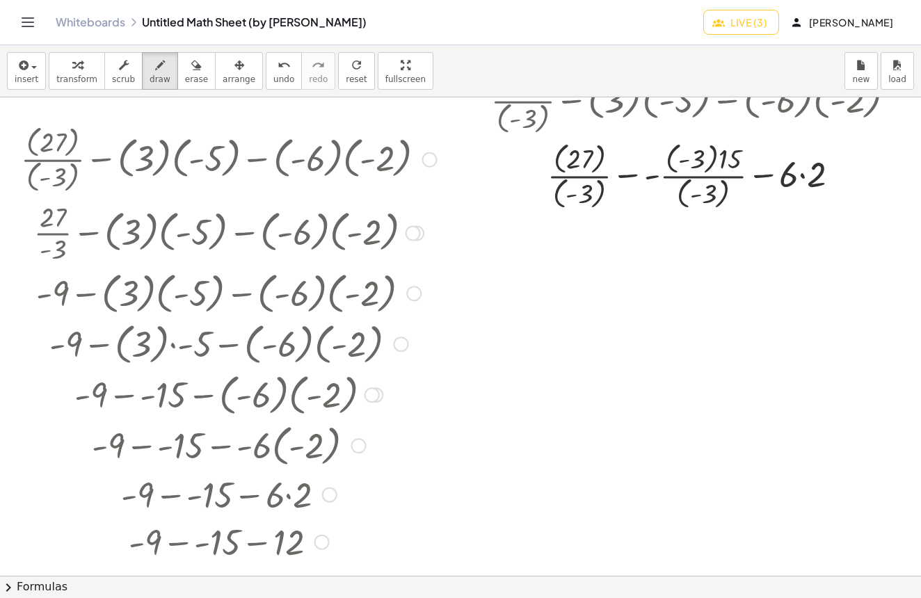
scroll to position [1385, 0]
